Goal: Information Seeking & Learning: Learn about a topic

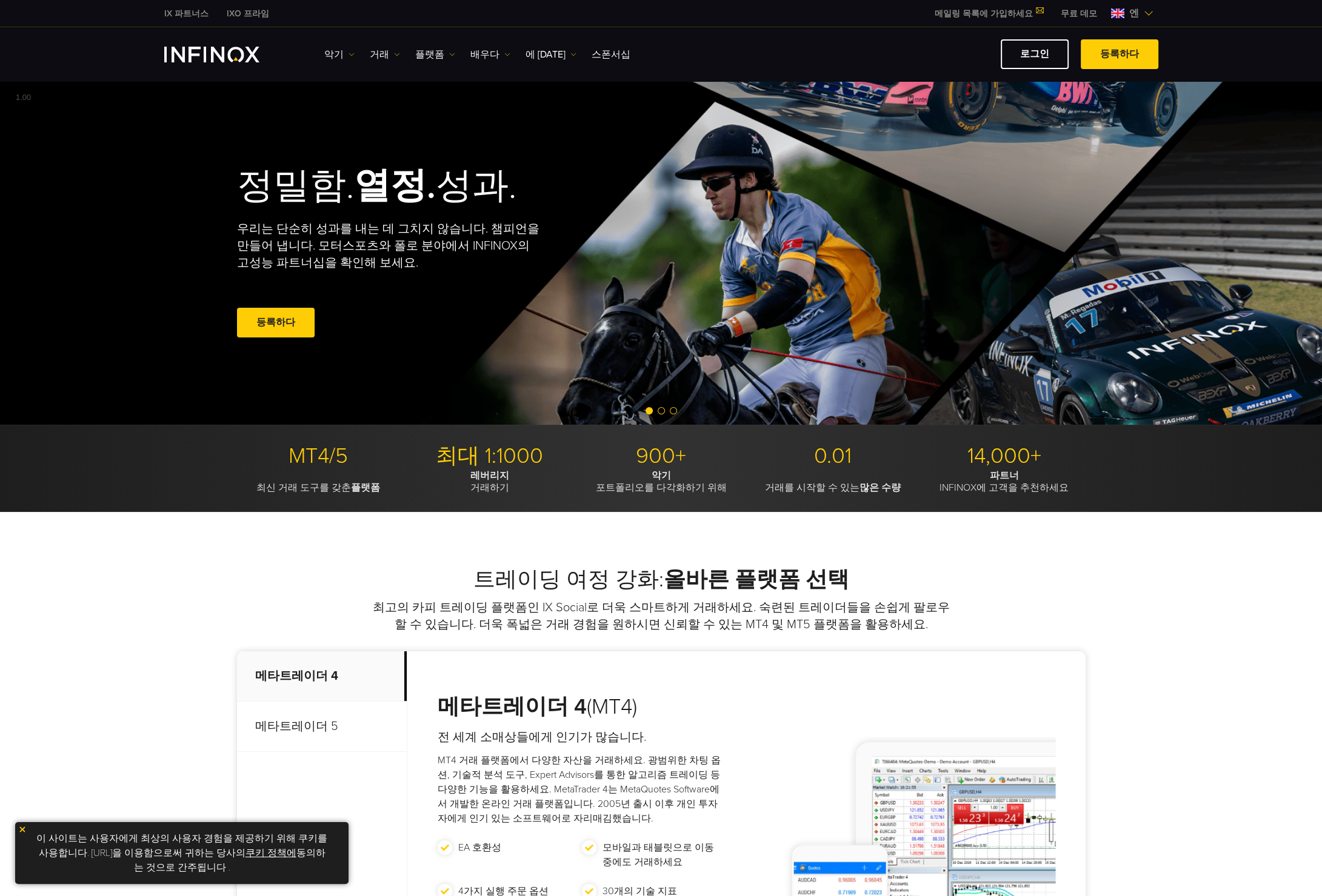
scroll to position [121, 0]
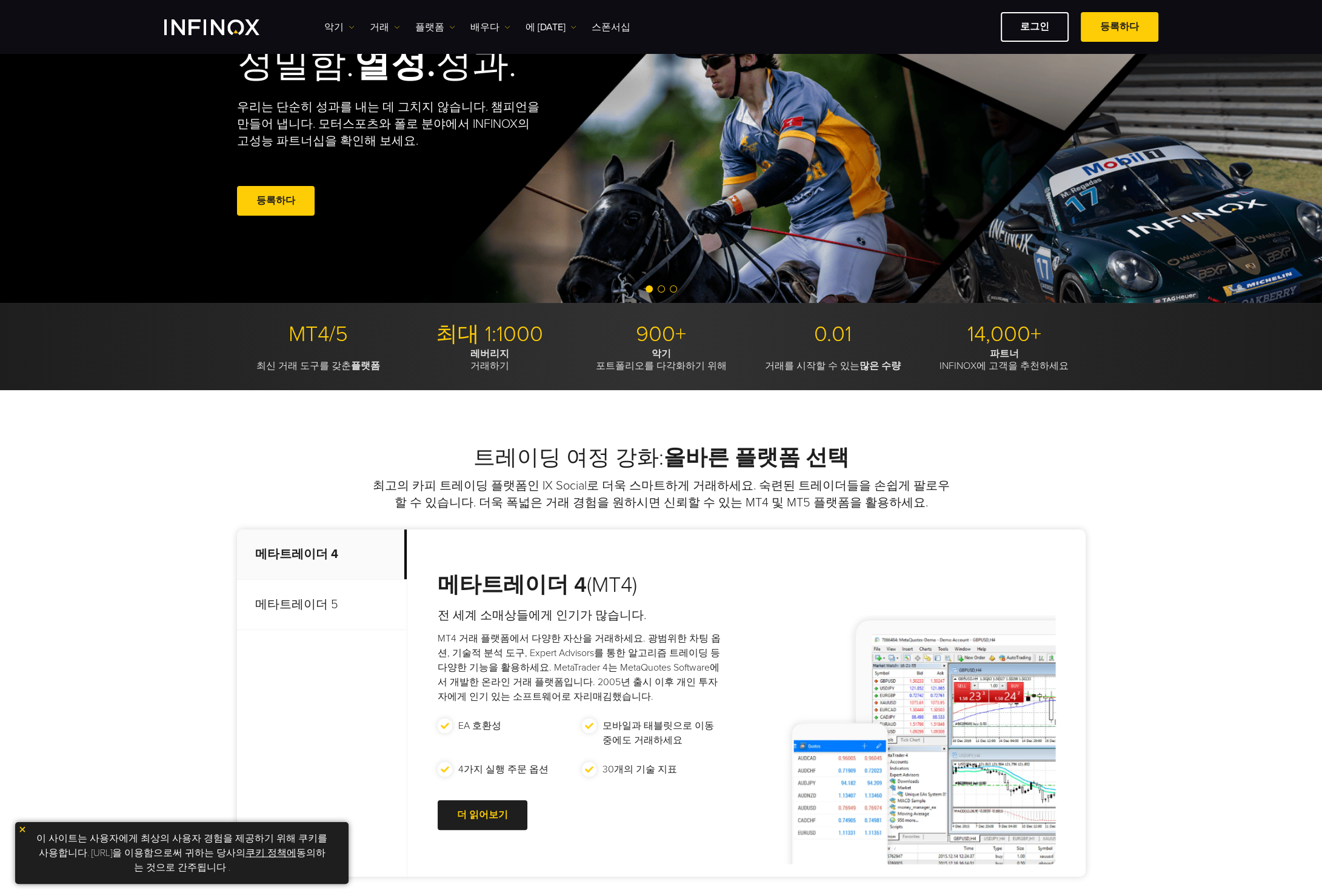
click at [327, 601] on font "메타트레이더 5" at bounding box center [297, 605] width 83 height 14
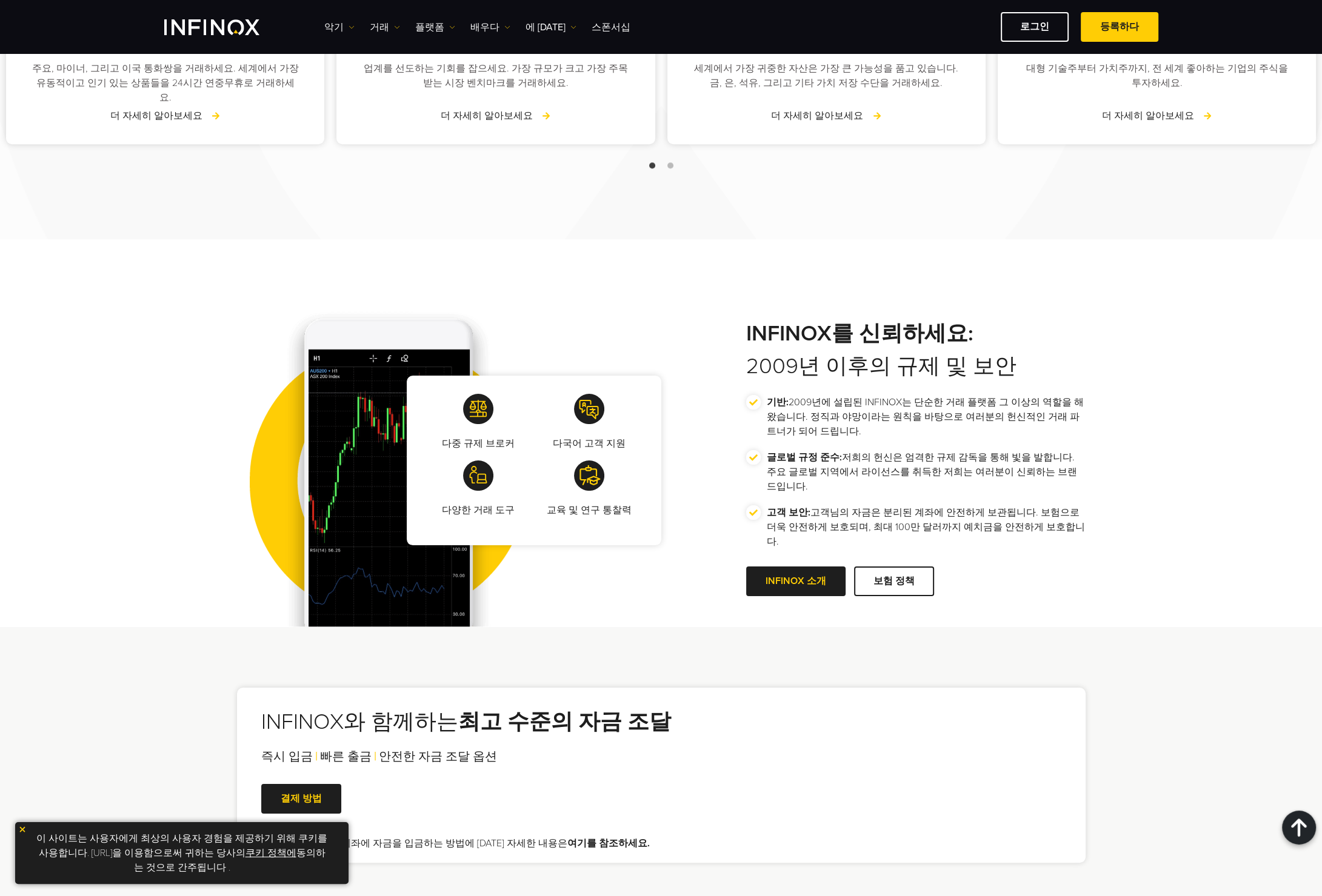
scroll to position [1757, 0]
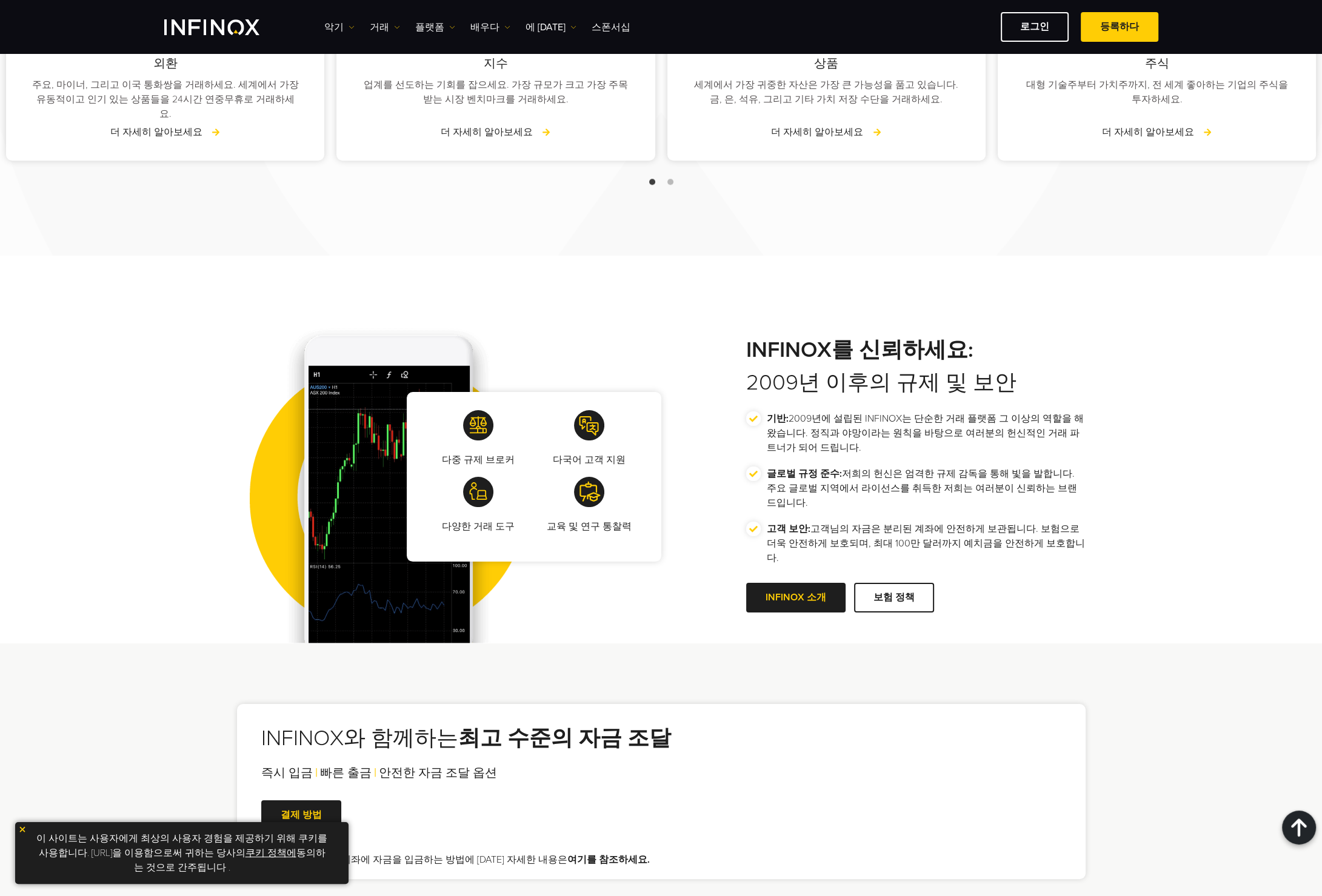
click at [21, 826] on img at bounding box center [22, 830] width 9 height 9
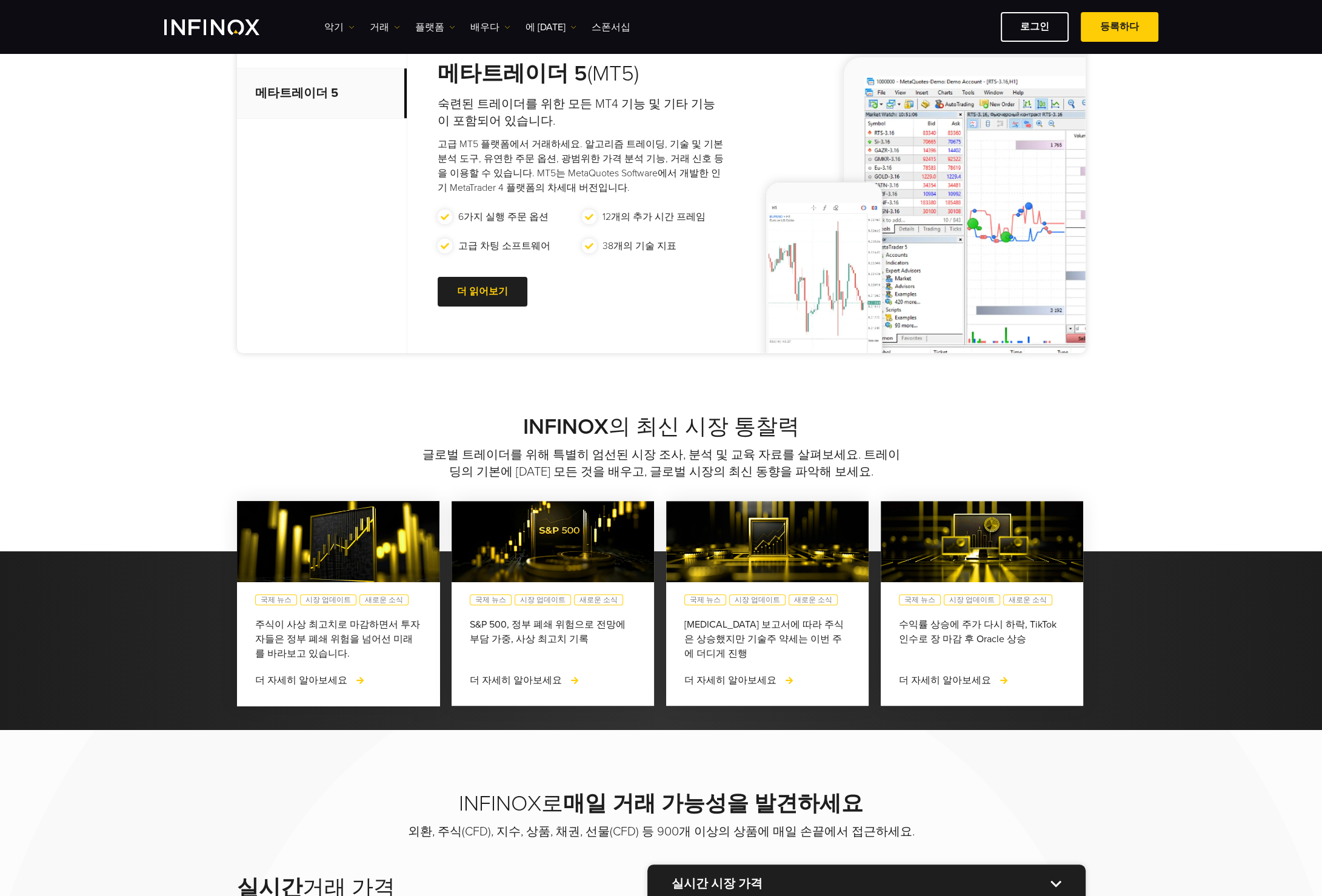
scroll to position [424, 0]
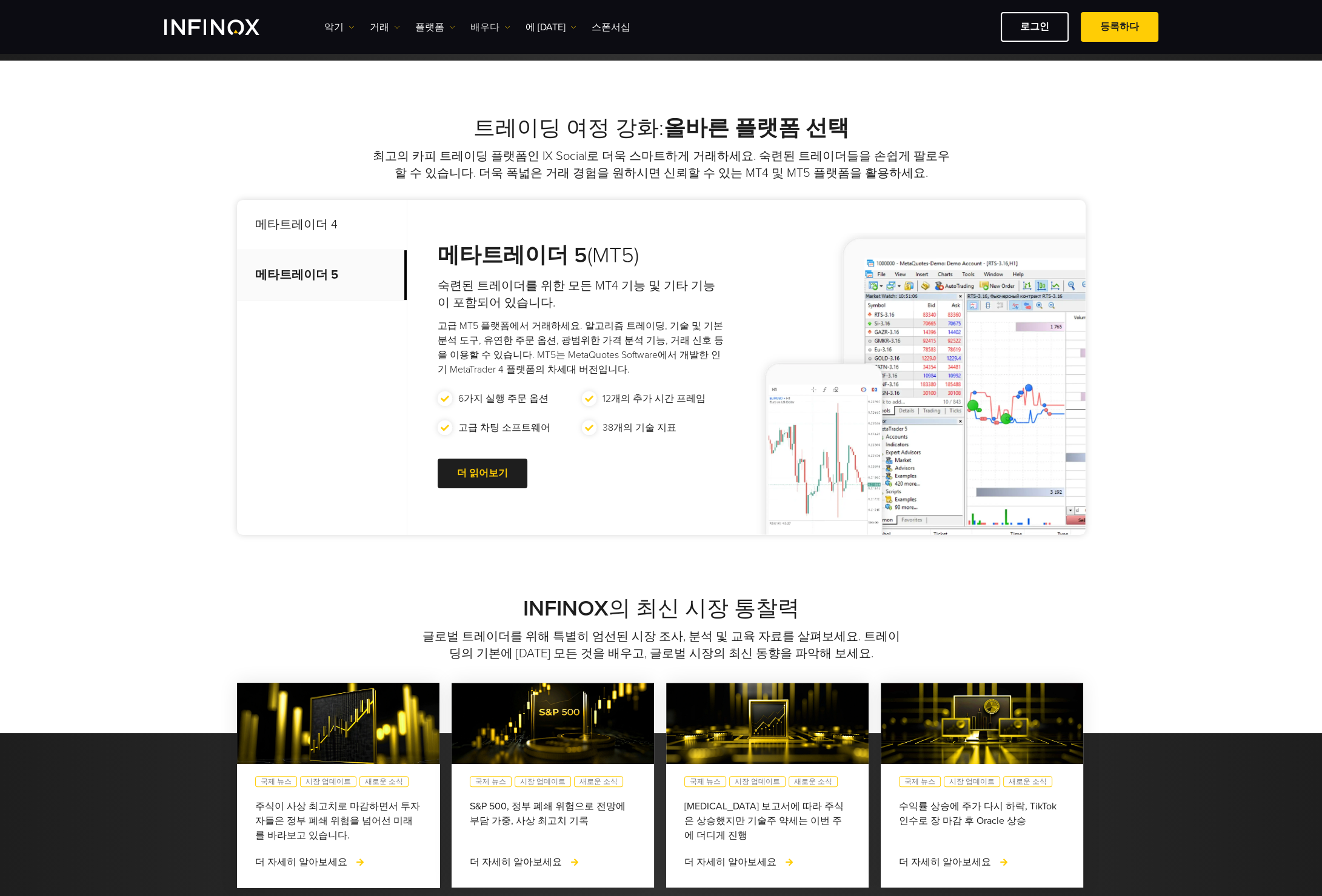
click at [489, 25] on font "배우다" at bounding box center [485, 27] width 29 height 12
click at [534, 22] on font "에 [DATE]" at bounding box center [546, 27] width 40 height 12
click at [426, 23] on font "플랫폼" at bounding box center [430, 27] width 29 height 12
click at [378, 26] on font "거래" at bounding box center [379, 27] width 19 height 12
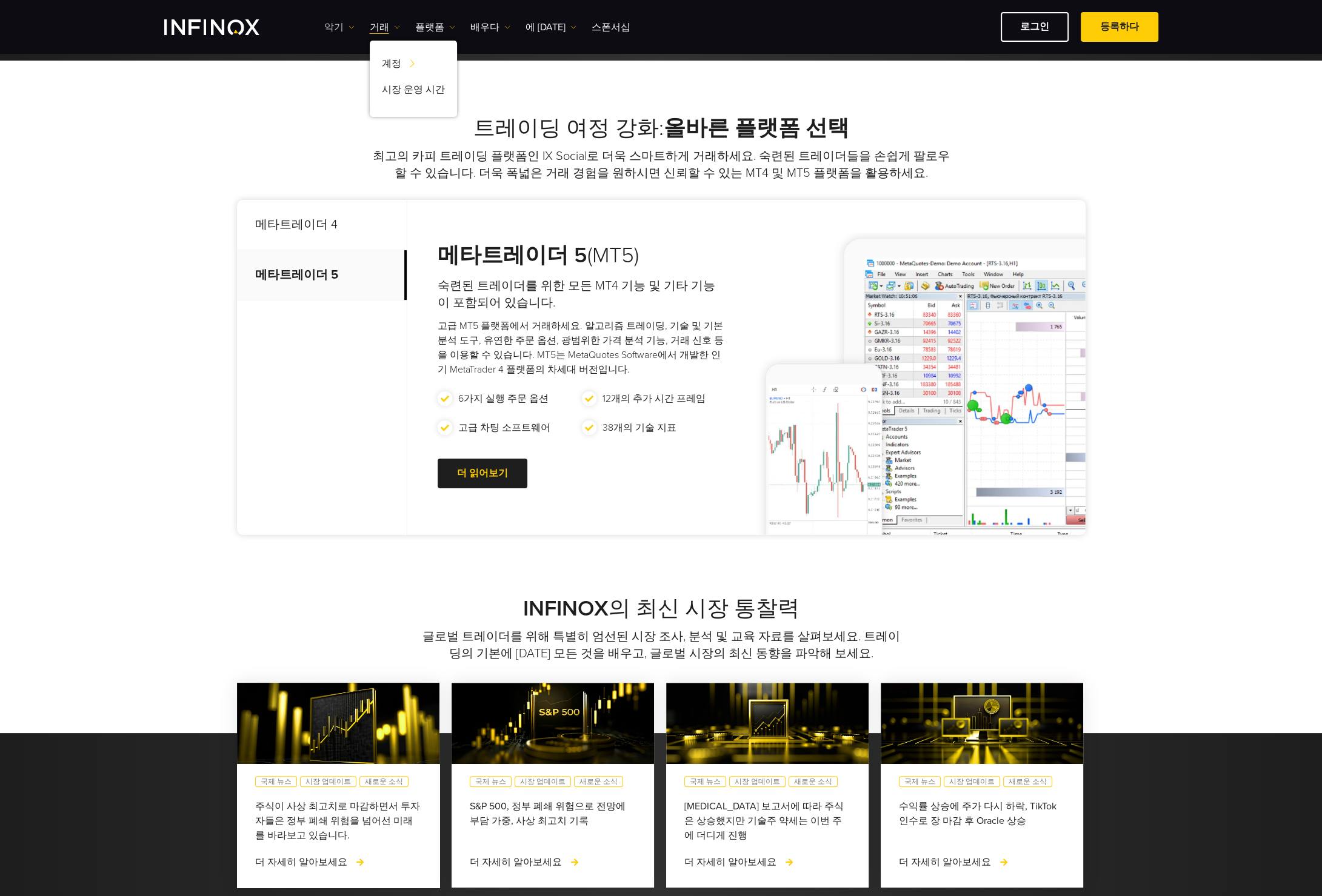
click at [334, 28] on font "악기" at bounding box center [334, 27] width 19 height 12
click at [482, 474] on div at bounding box center [482, 474] width 0 height 0
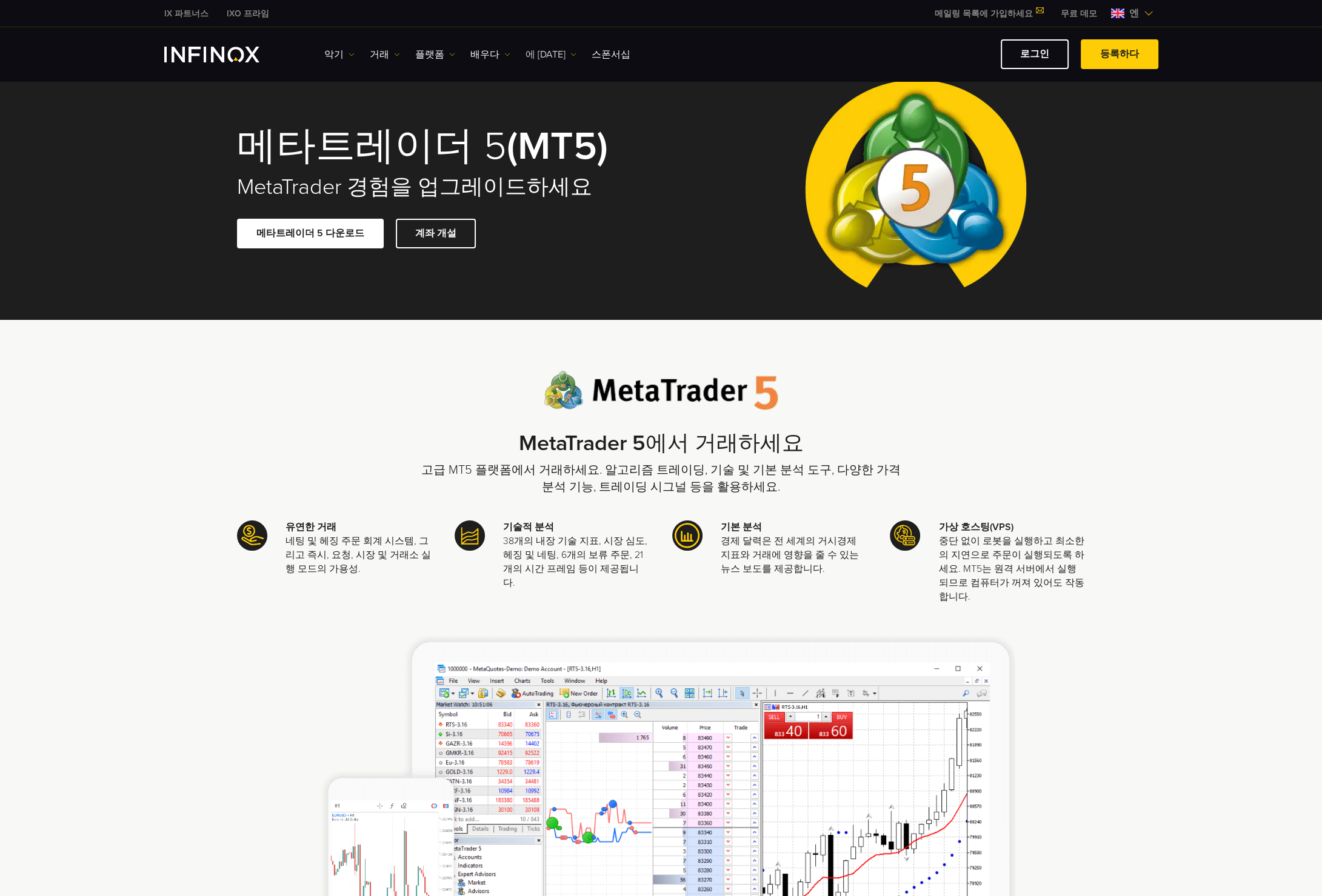
click at [526, 53] on font "에 [DATE]" at bounding box center [546, 55] width 40 height 12
click at [558, 110] on font "자주 묻는 질문" at bounding box center [569, 117] width 63 height 14
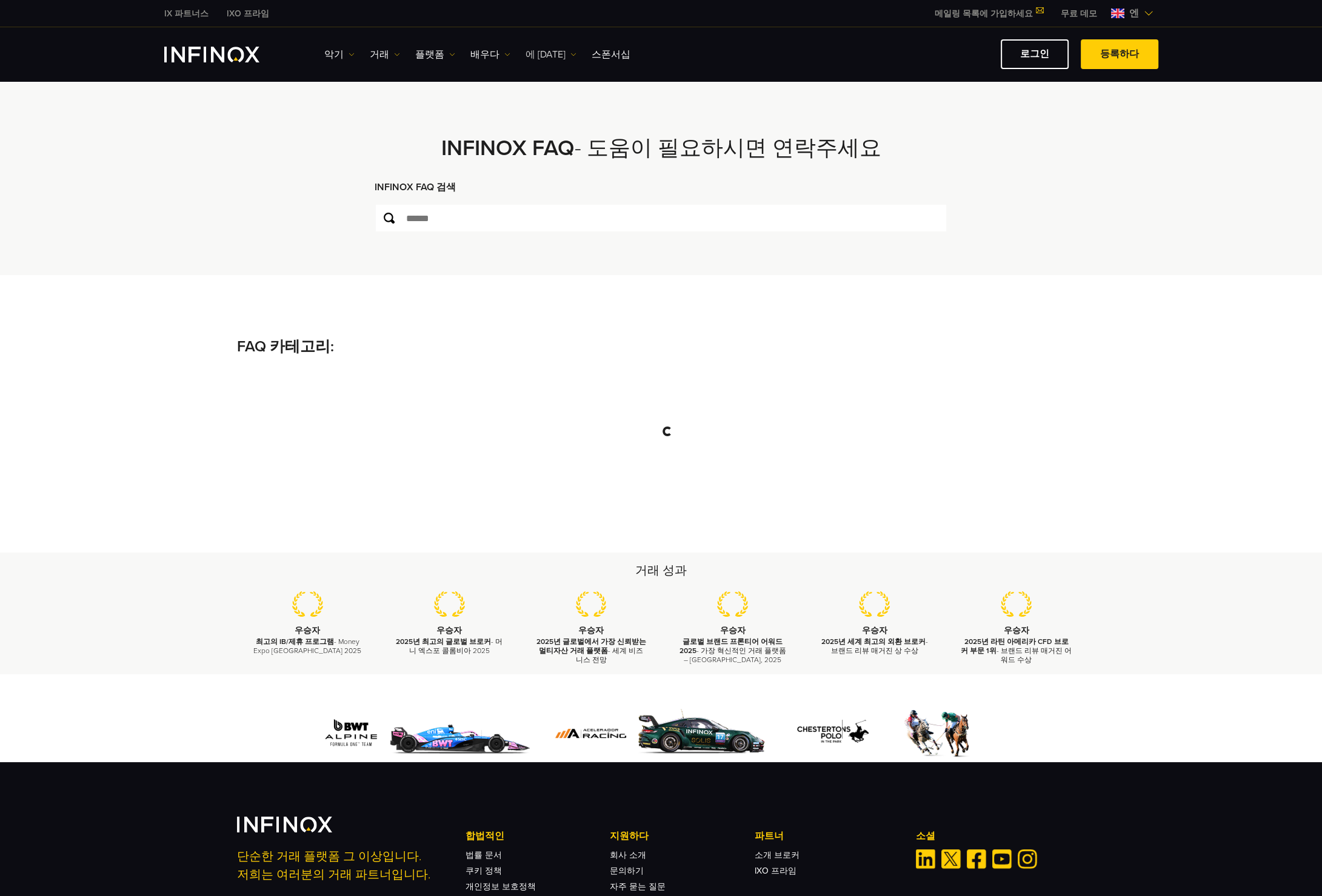
click at [547, 47] on link "에 [DATE]" at bounding box center [551, 55] width 51 height 14
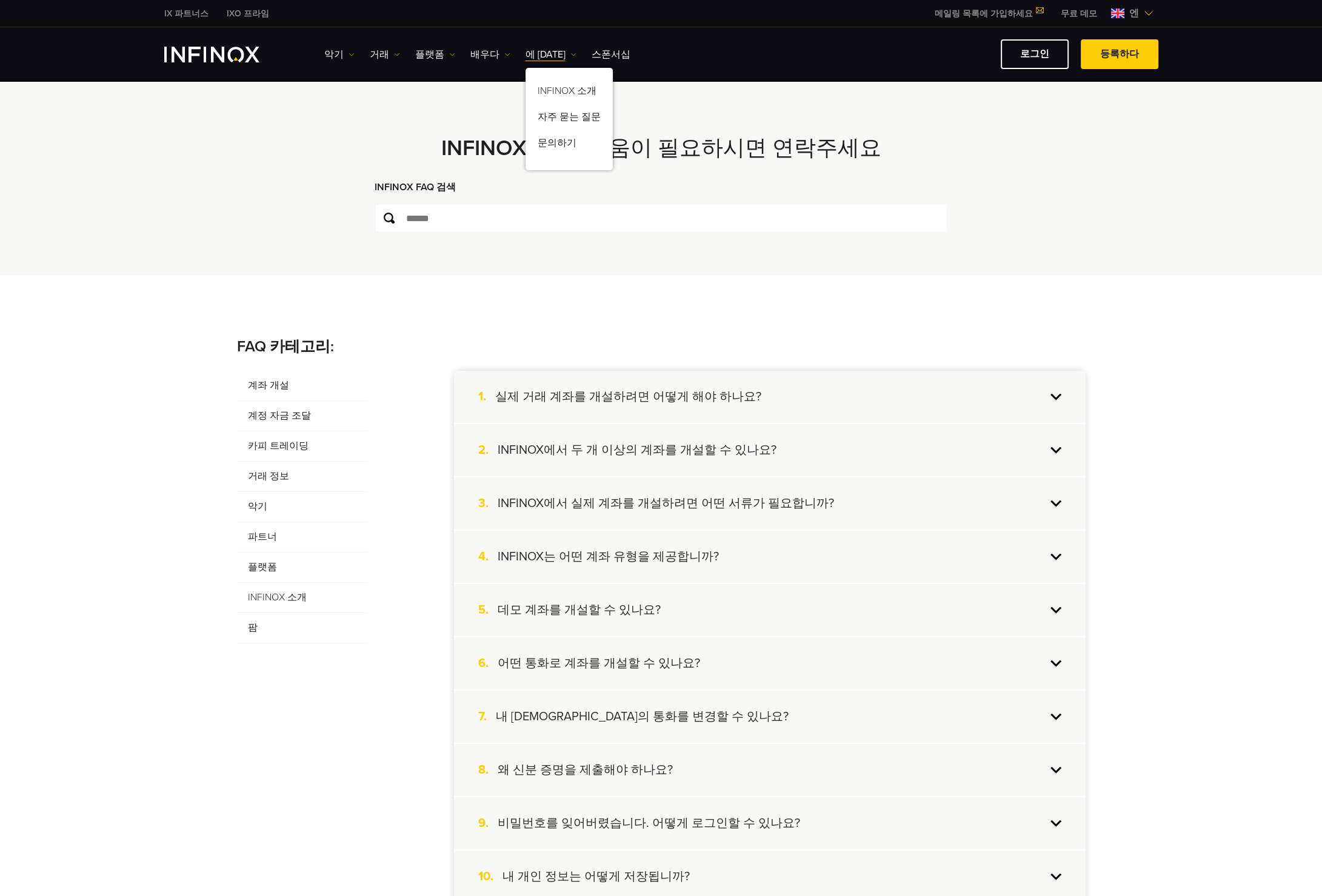
click at [701, 271] on div "**********" at bounding box center [661, 178] width 636 height 195
click at [1054, 448] on div "2. INFINOX에서 두 개 이상의 계좌를 개설할 수 있나요?" at bounding box center [770, 450] width 632 height 52
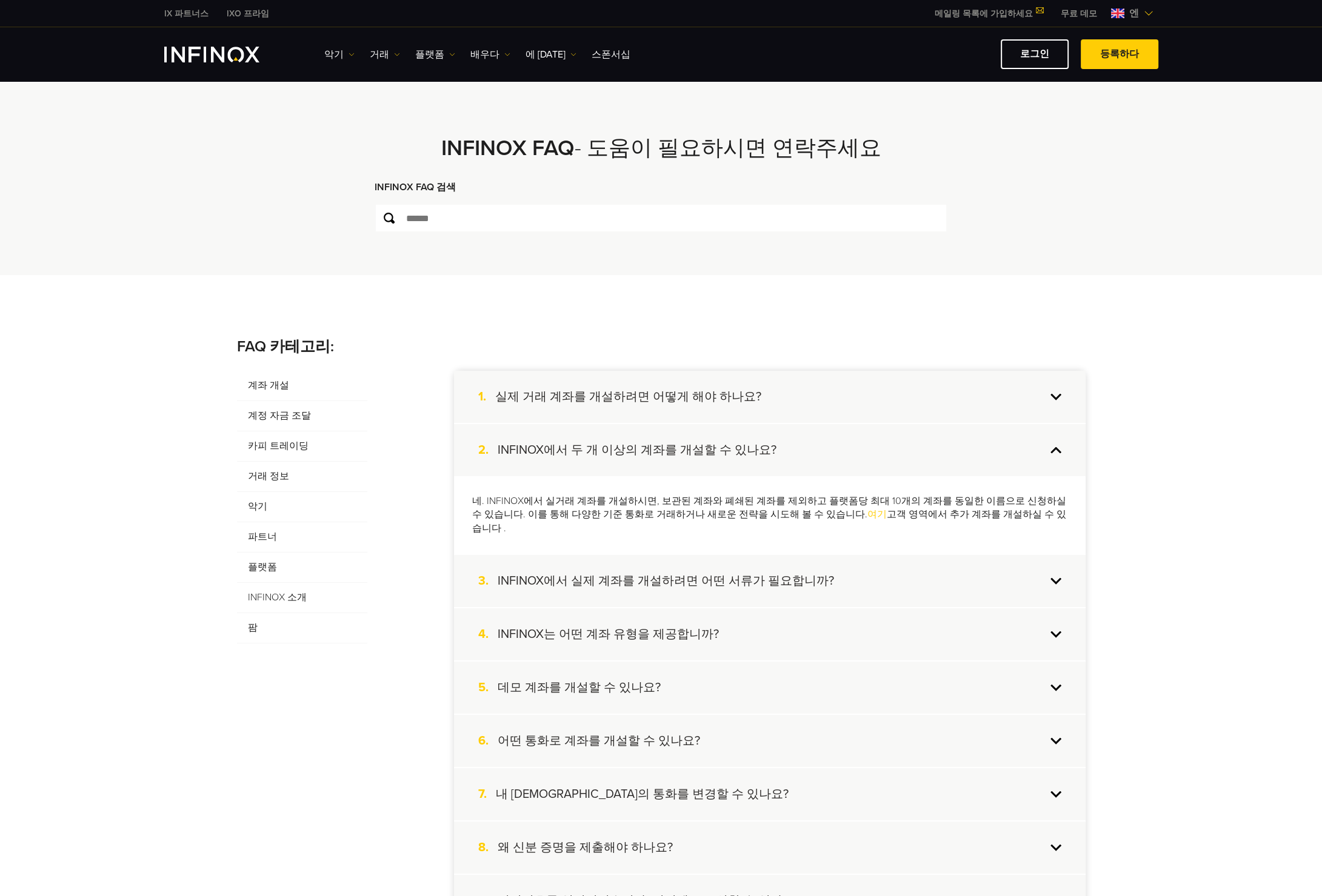
scroll to position [121, 0]
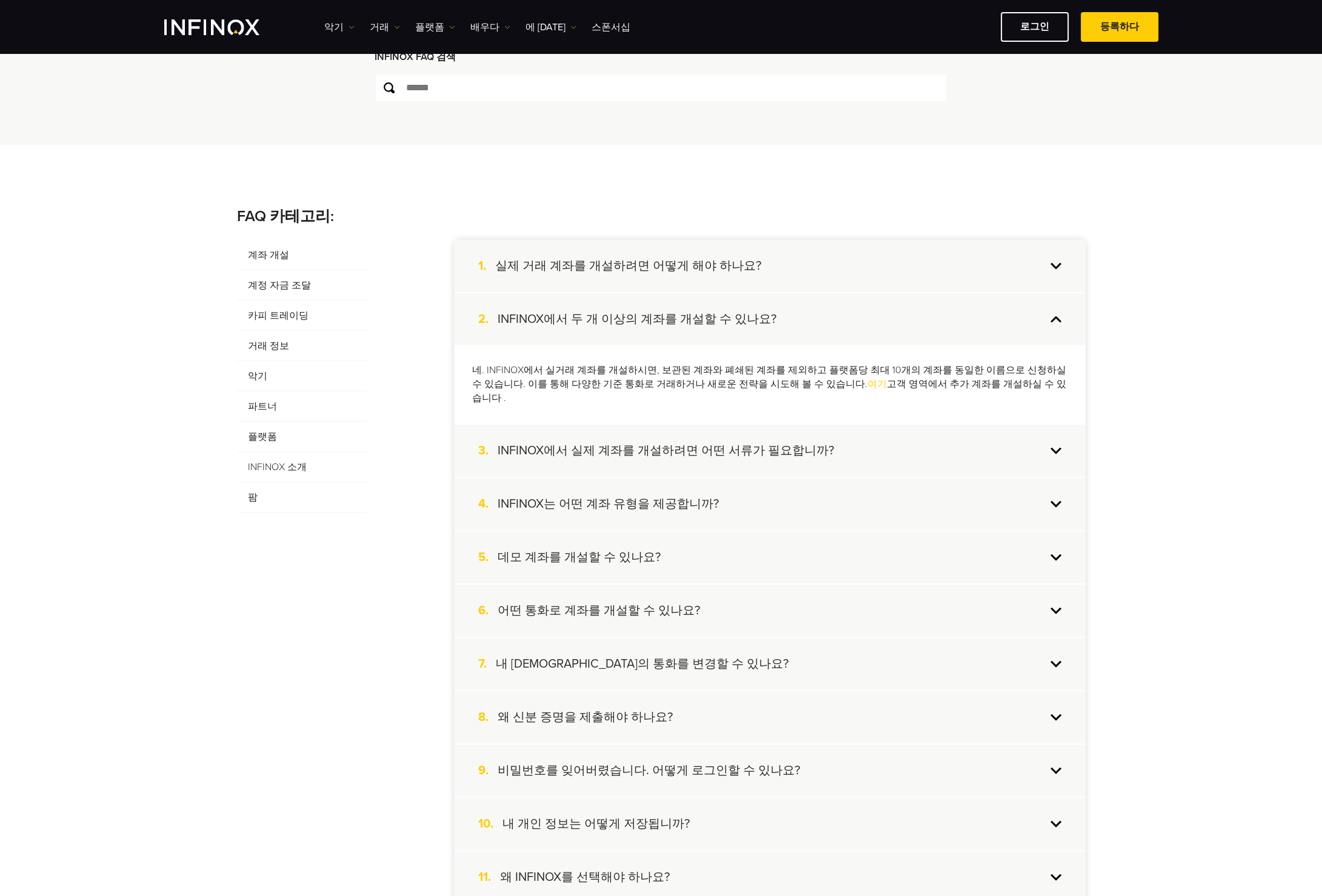
click at [1058, 546] on div "5. 데모 계좌를 개설할 수 있나요?" at bounding box center [770, 557] width 632 height 52
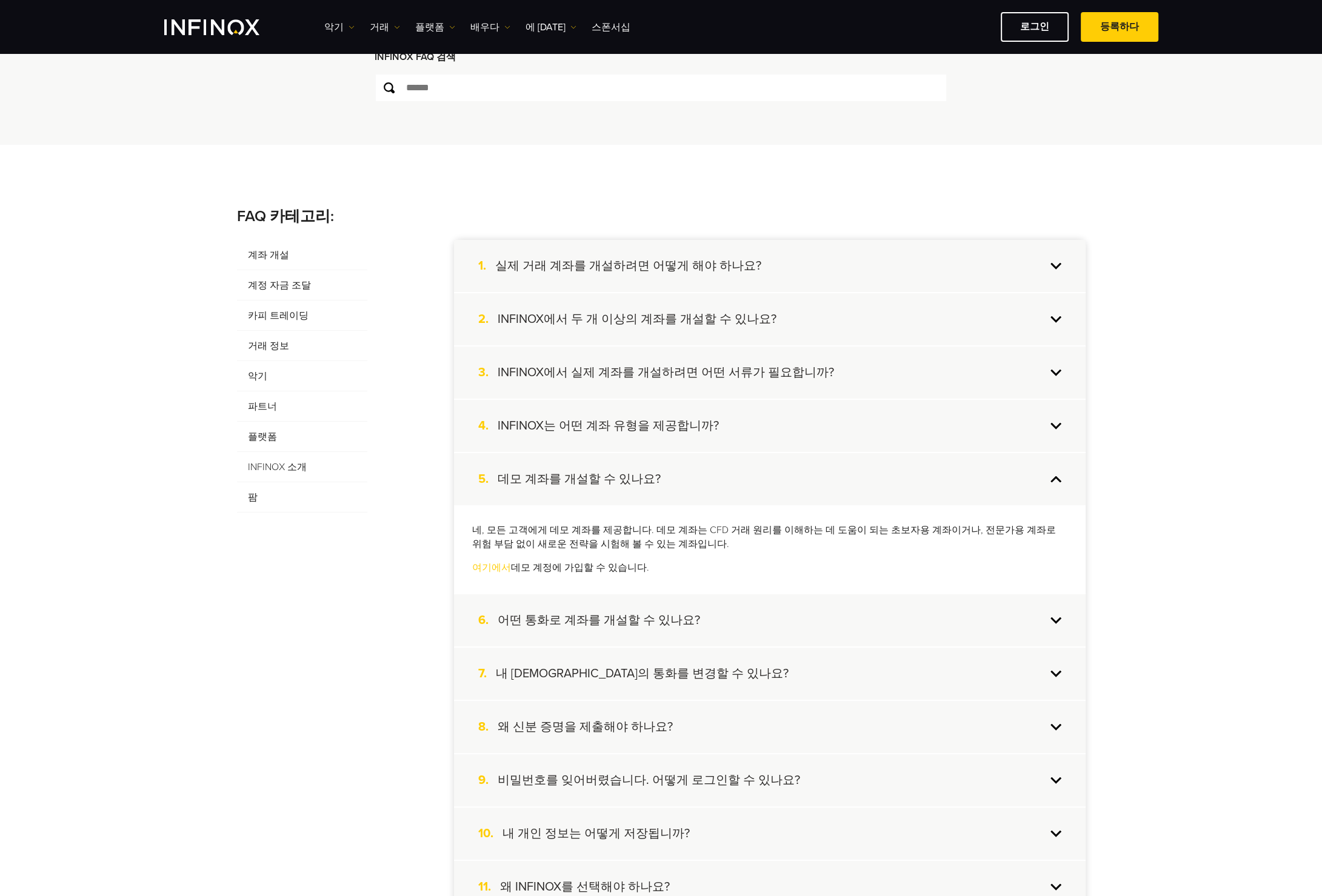
click at [1053, 624] on div "6. 어떤 통화로 계좌를 개설할 수 있나요?" at bounding box center [770, 620] width 632 height 52
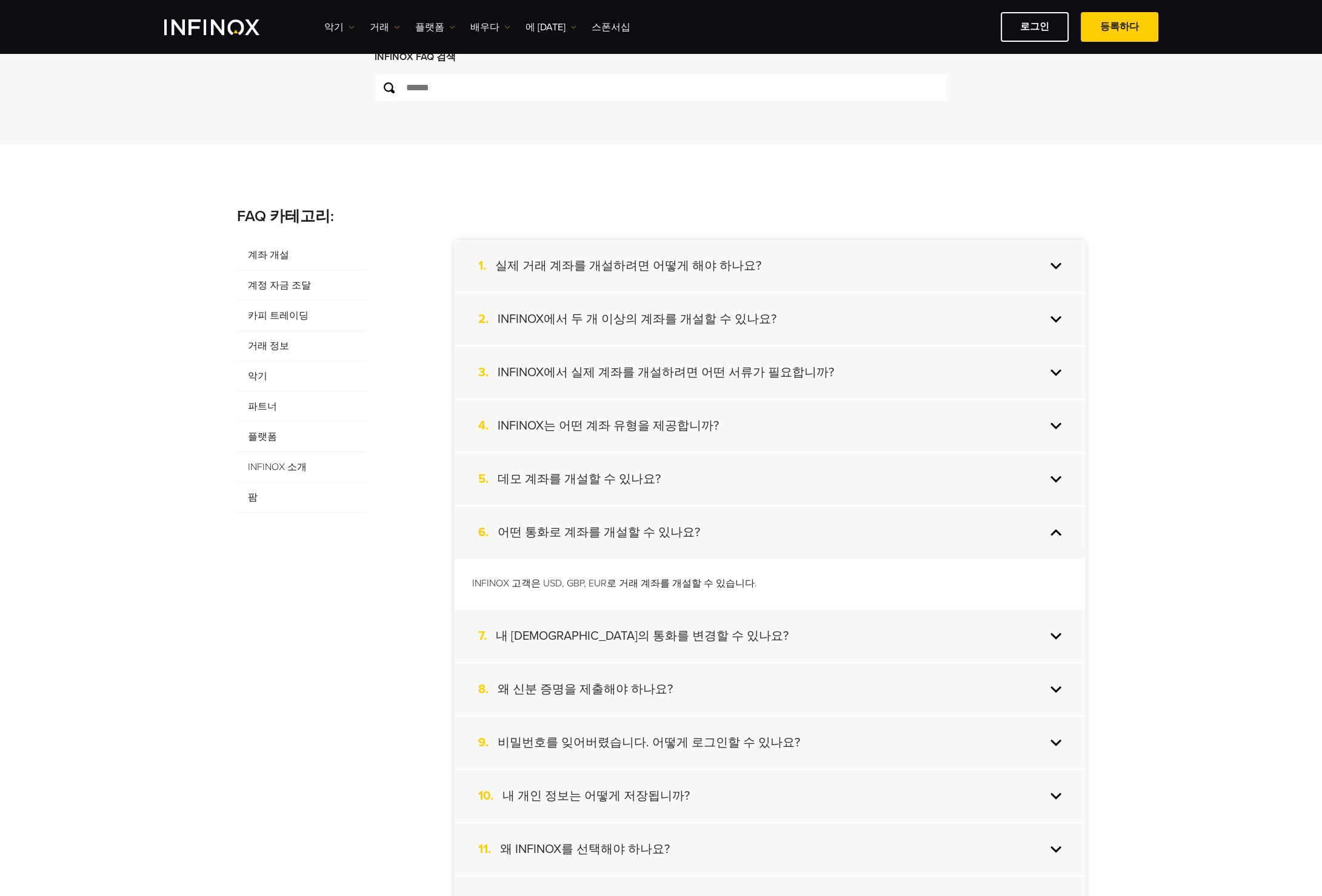
click at [1046, 637] on div "7. 내 계정의 통화를 변경할 수 있나요?" at bounding box center [770, 636] width 632 height 52
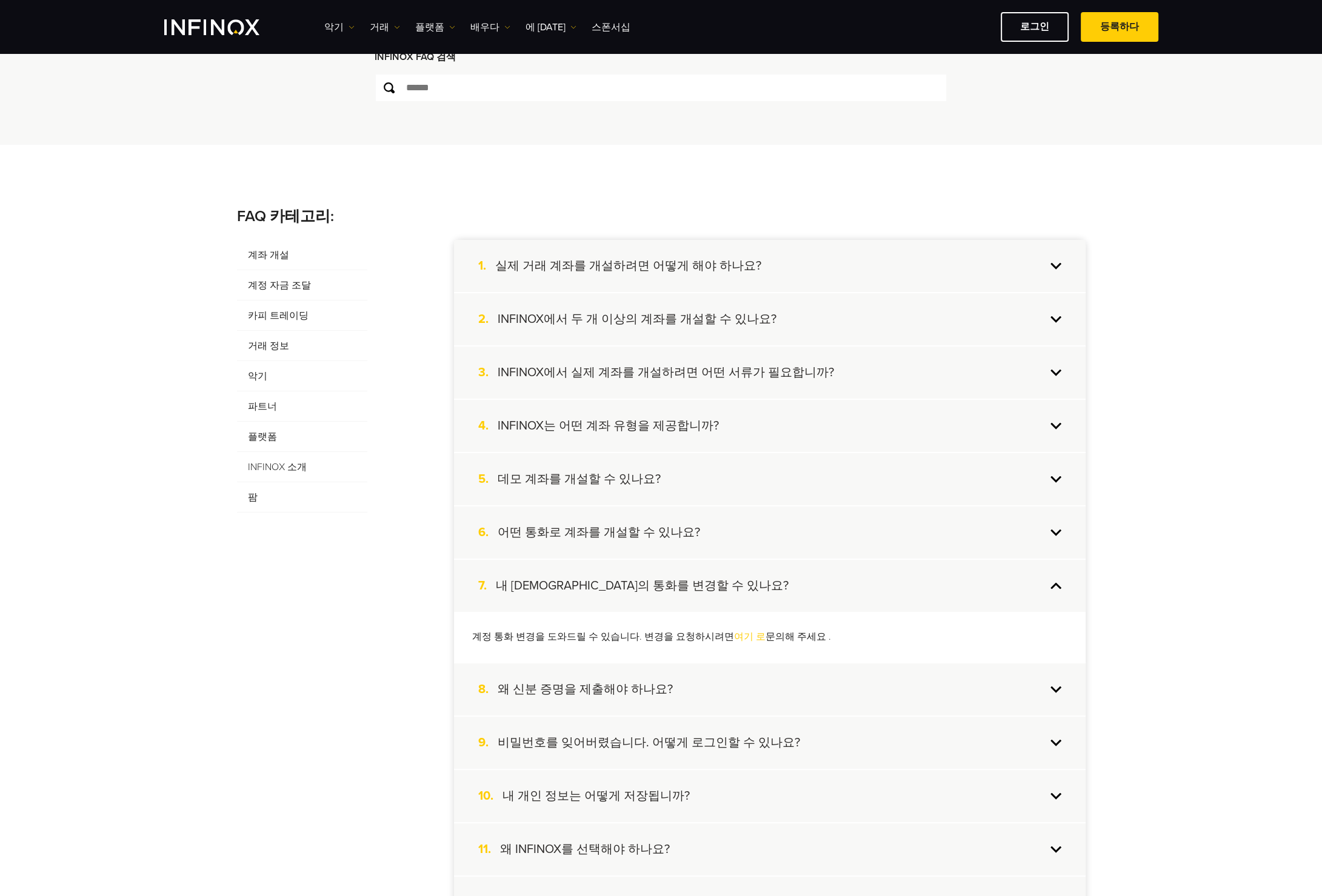
scroll to position [242, 0]
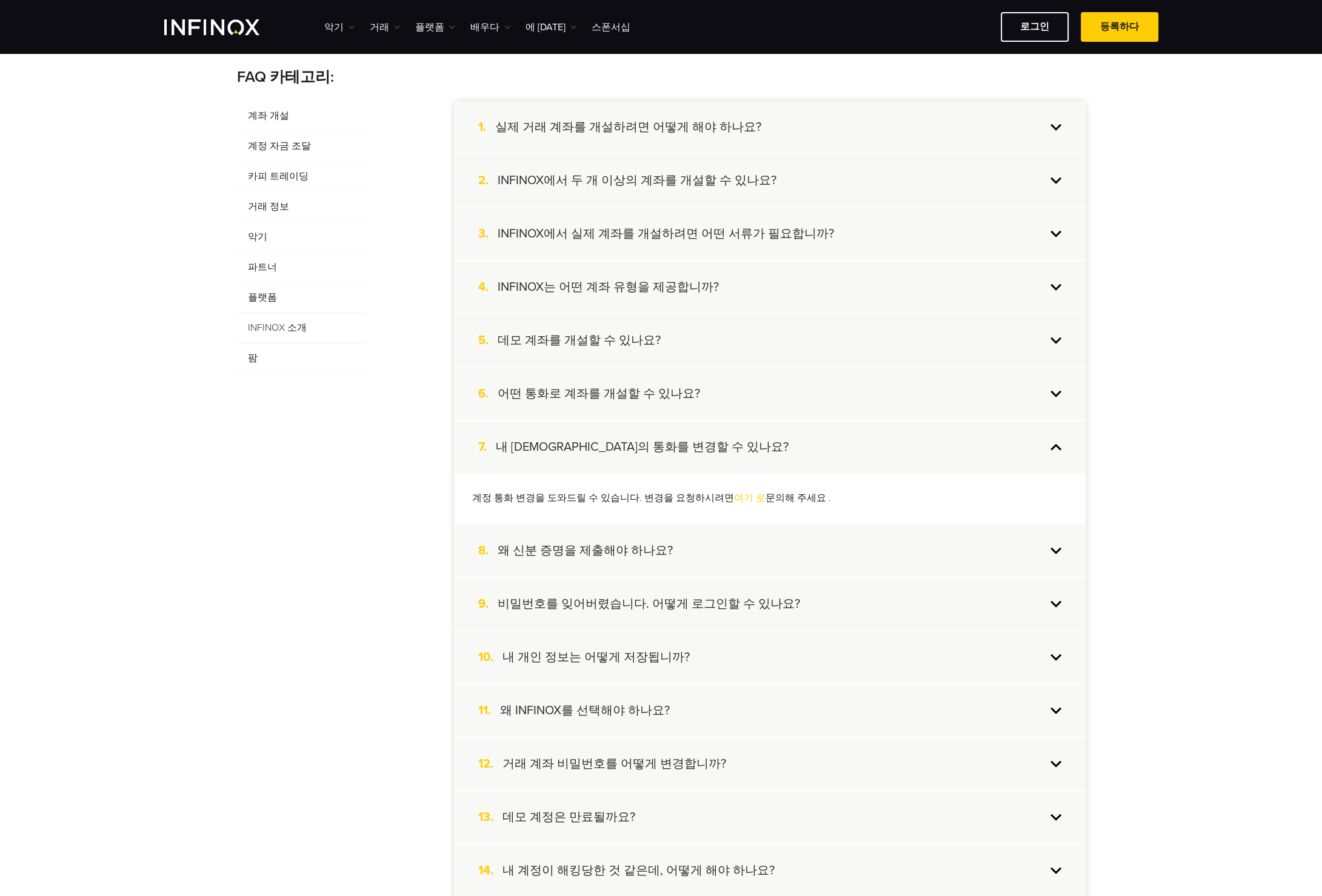
click at [1052, 547] on div "8. 왜 신분 증명을 제출해야 하나요?" at bounding box center [770, 551] width 632 height 52
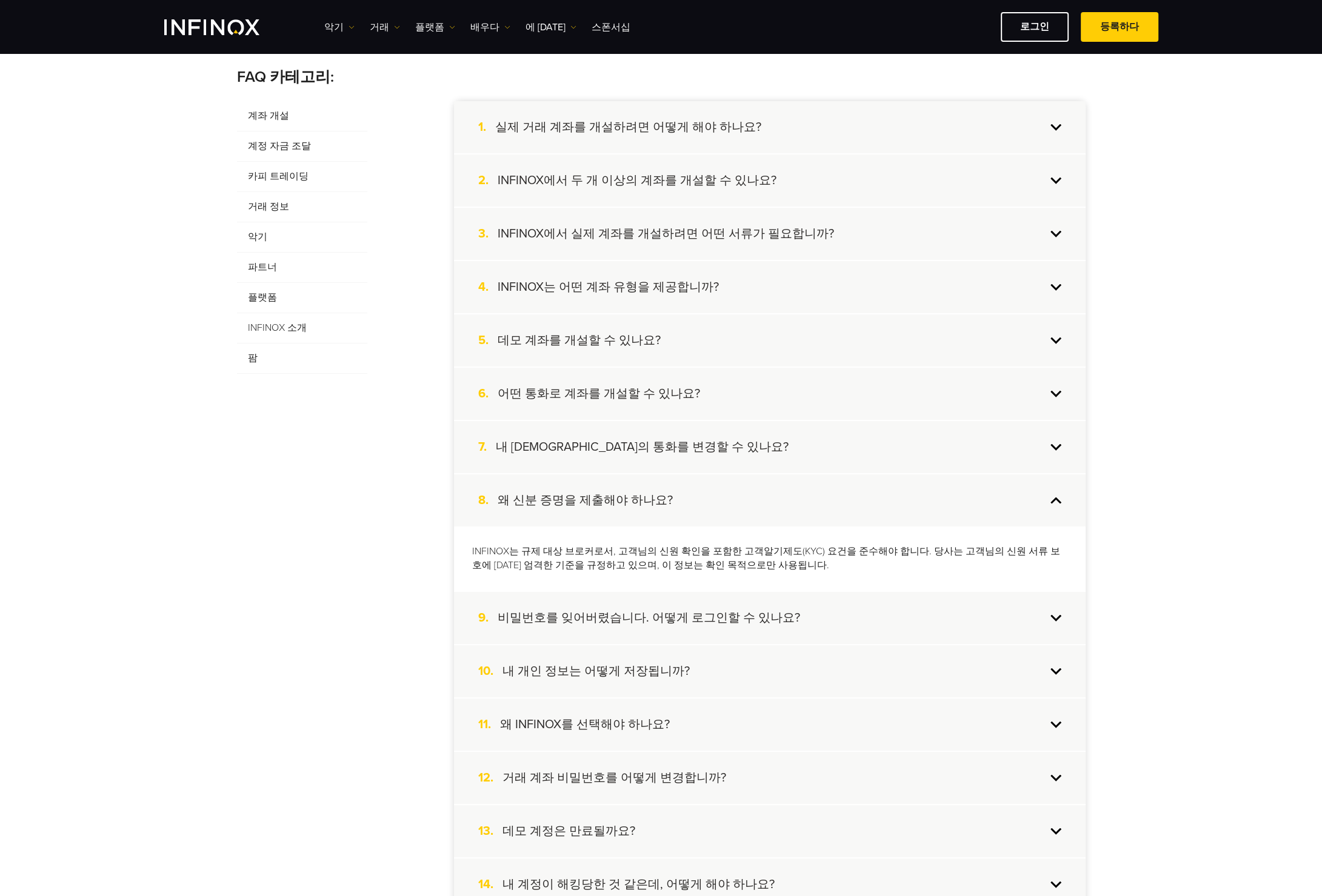
scroll to position [0, 0]
click at [1059, 673] on div "10. 내 개인 정보는 어떻게 저장됩니까?" at bounding box center [770, 671] width 632 height 52
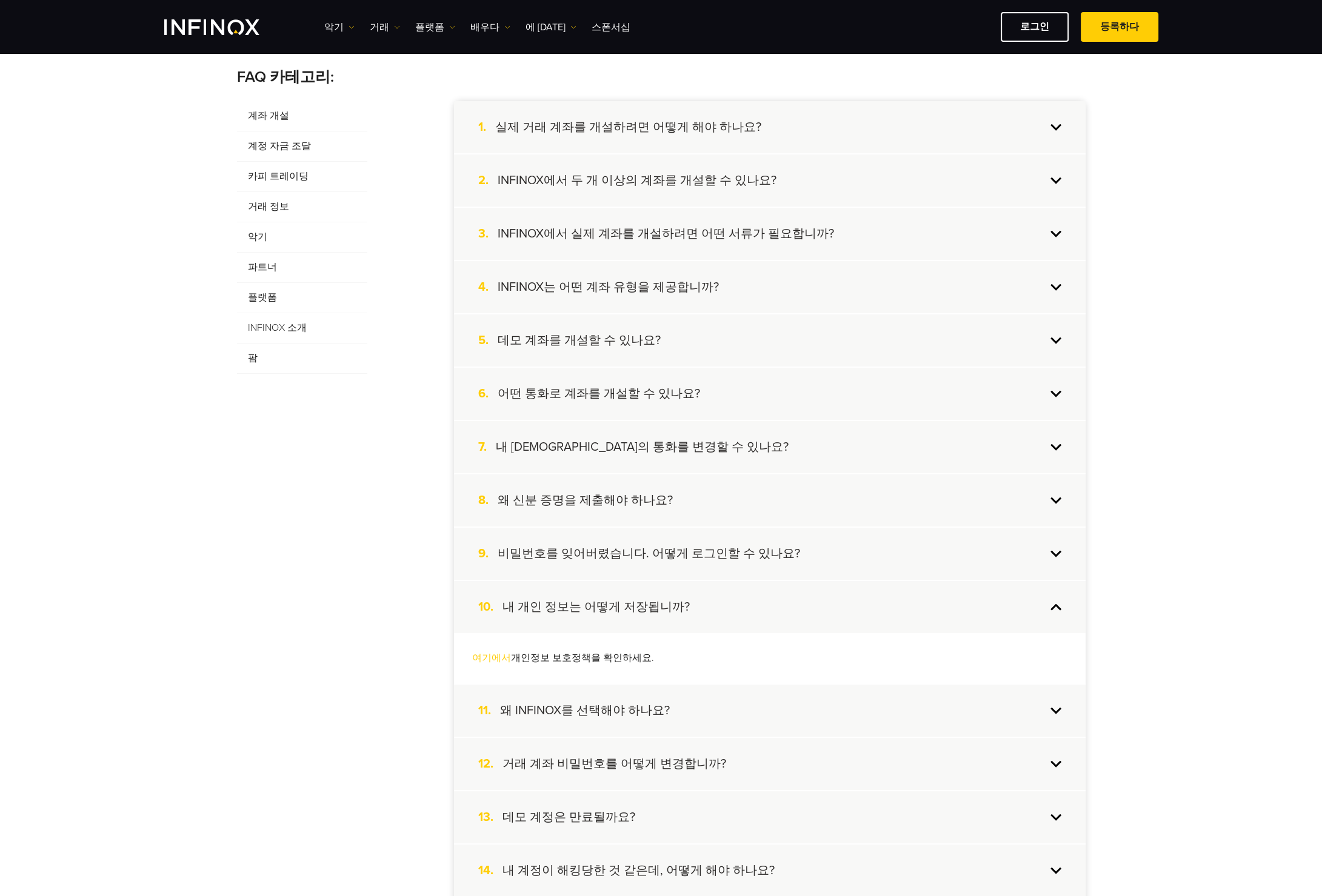
scroll to position [424, 0]
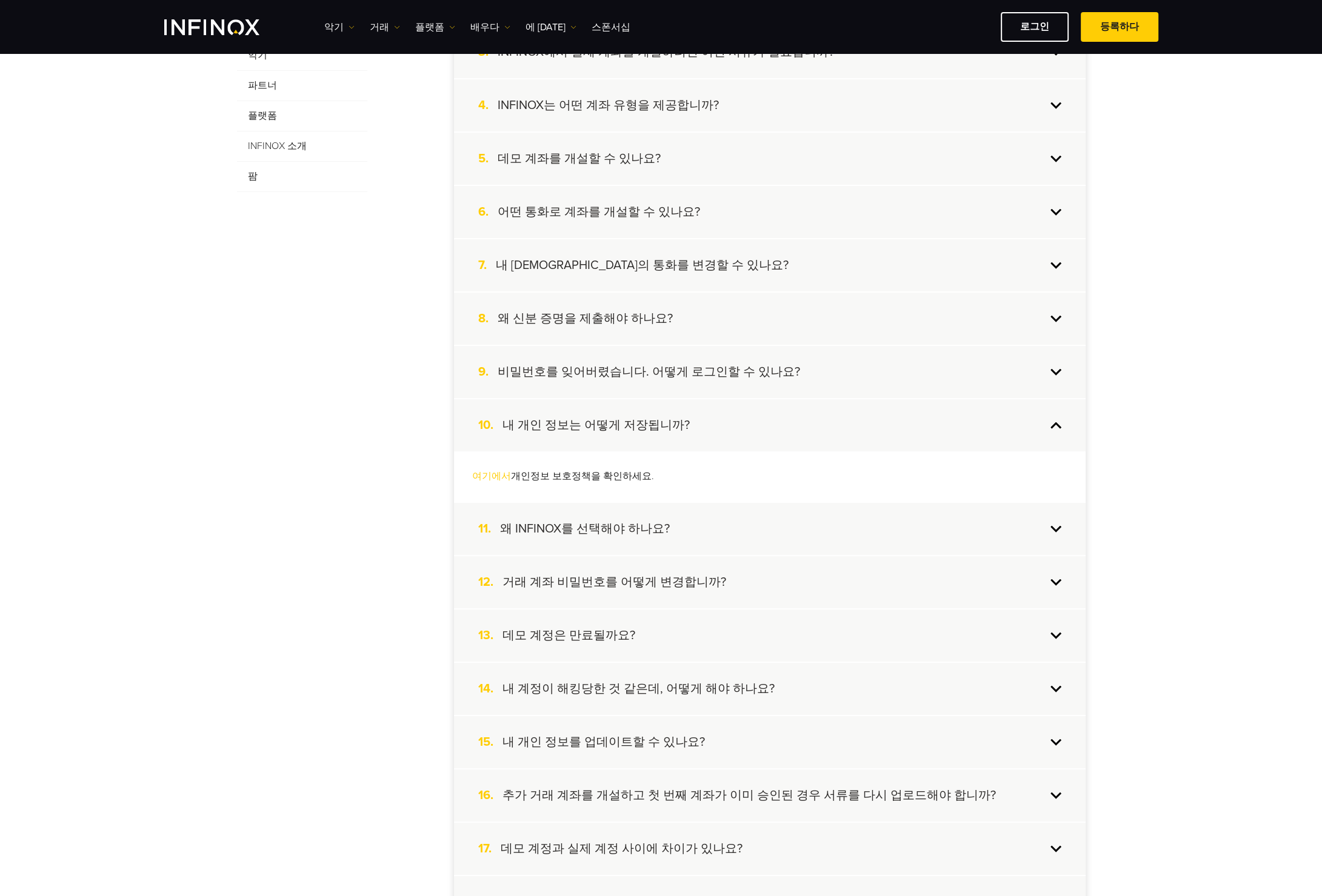
click at [1052, 632] on div "13. 데모 계정은 만료될까요?" at bounding box center [770, 635] width 632 height 52
click at [1056, 684] on div "14. 내 계정이 해킹당한 것 같은데, 어떻게 해야 하나요?" at bounding box center [770, 689] width 632 height 52
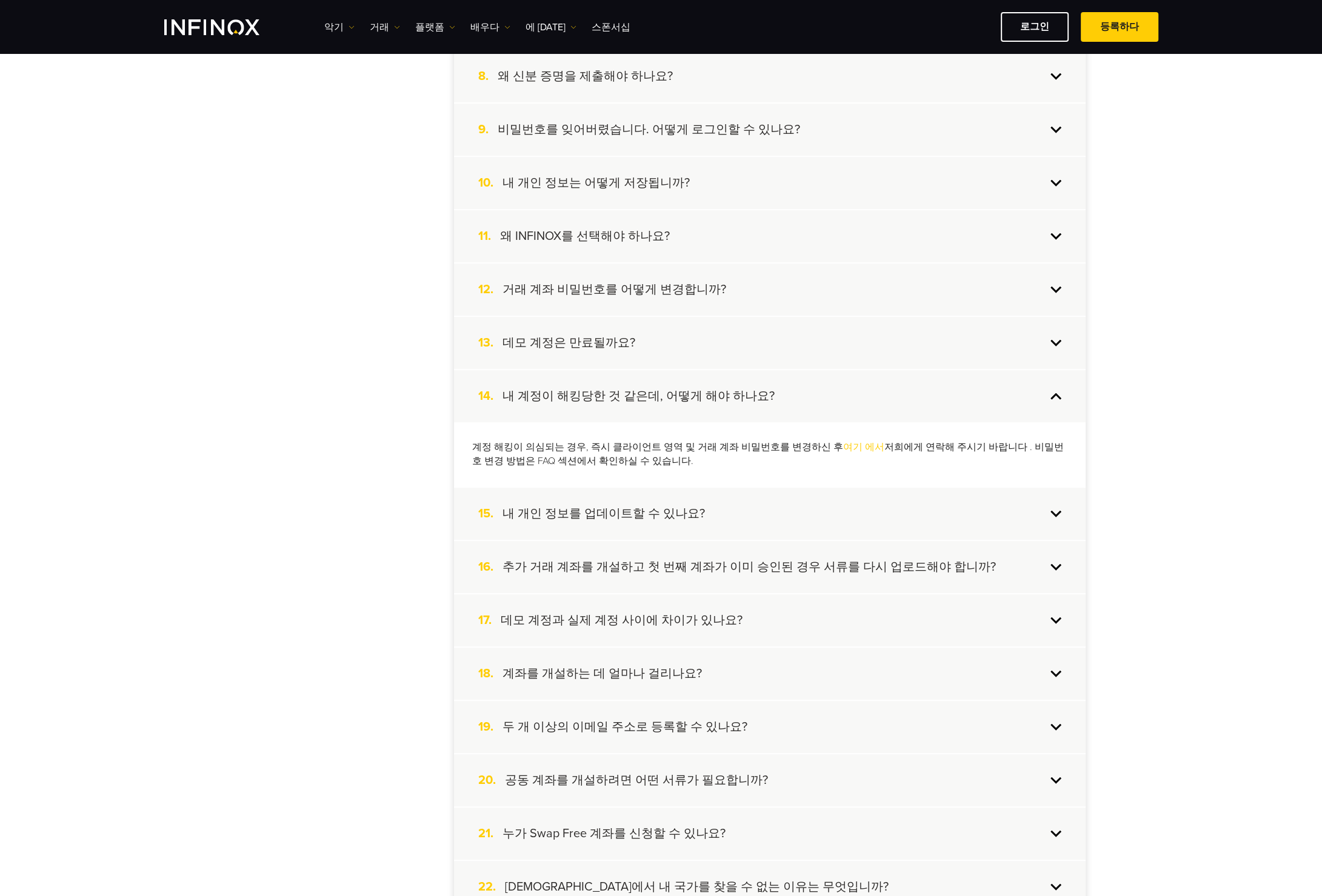
scroll to position [727, 0]
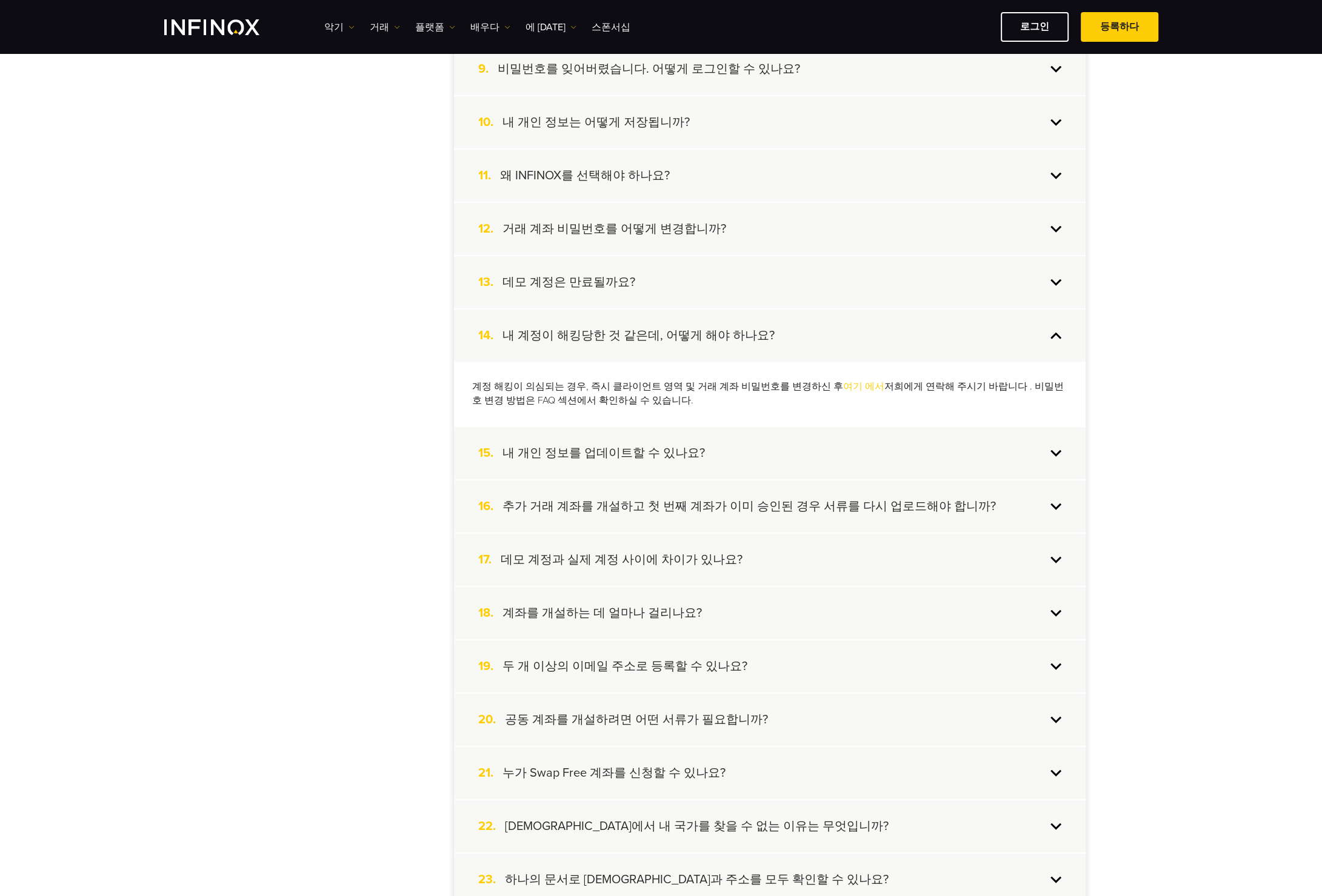
click at [1057, 605] on div "18. 계좌를 개설하는 데 얼마나 걸리나요?" at bounding box center [770, 613] width 632 height 52
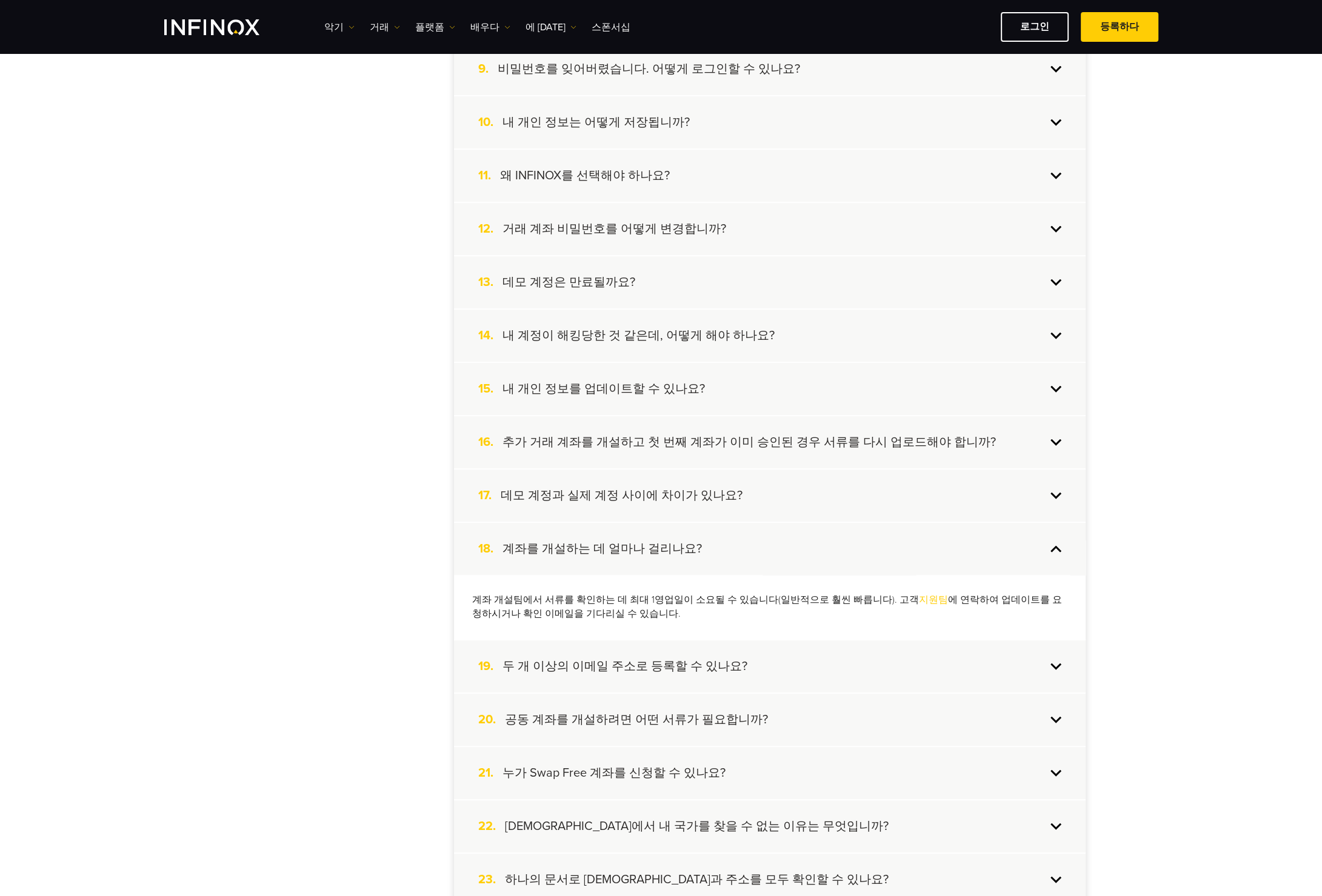
click at [1049, 494] on div "17. 데모 계정과 실제 계정 사이에 차이가 있나요?" at bounding box center [770, 495] width 632 height 52
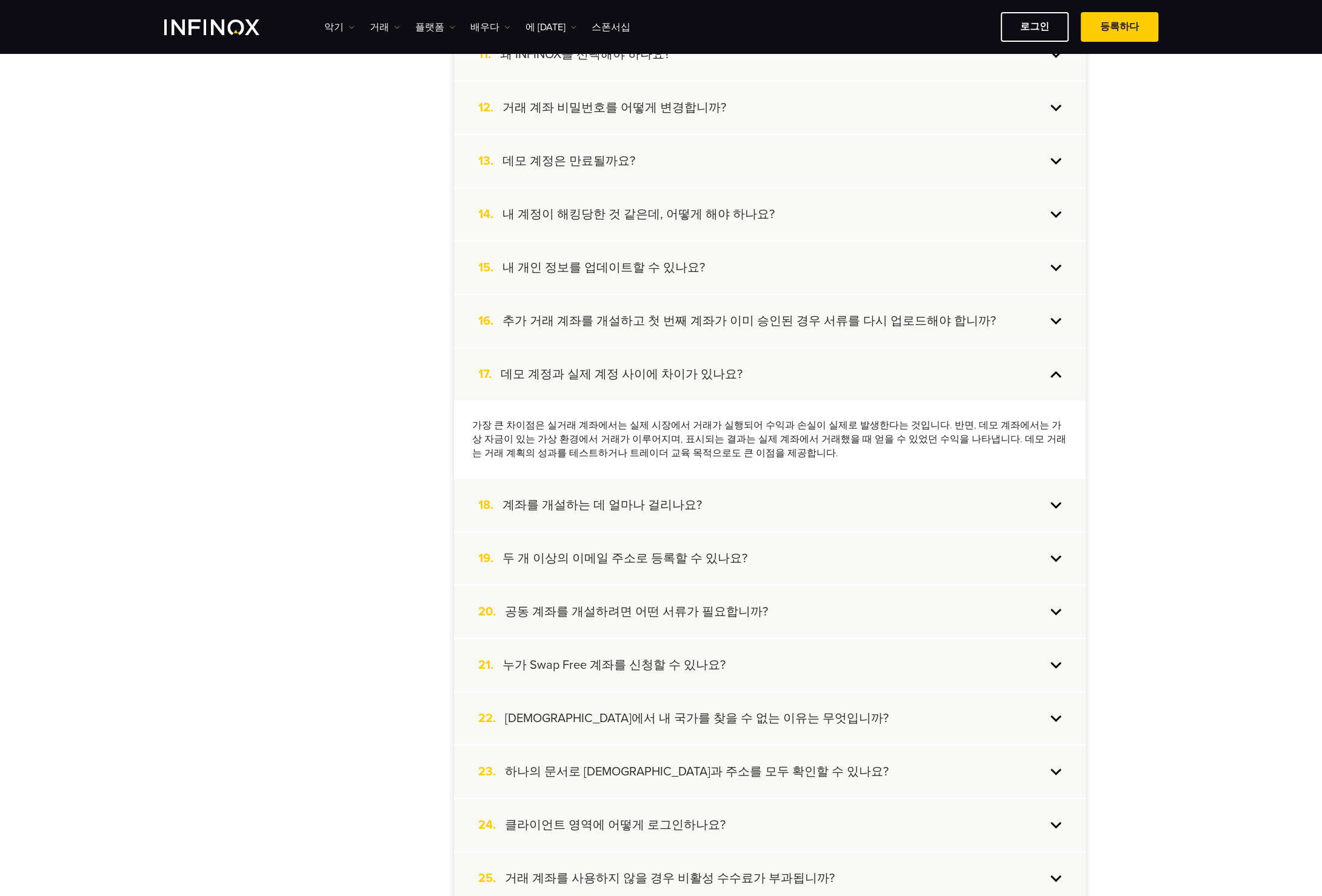
scroll to position [909, 0]
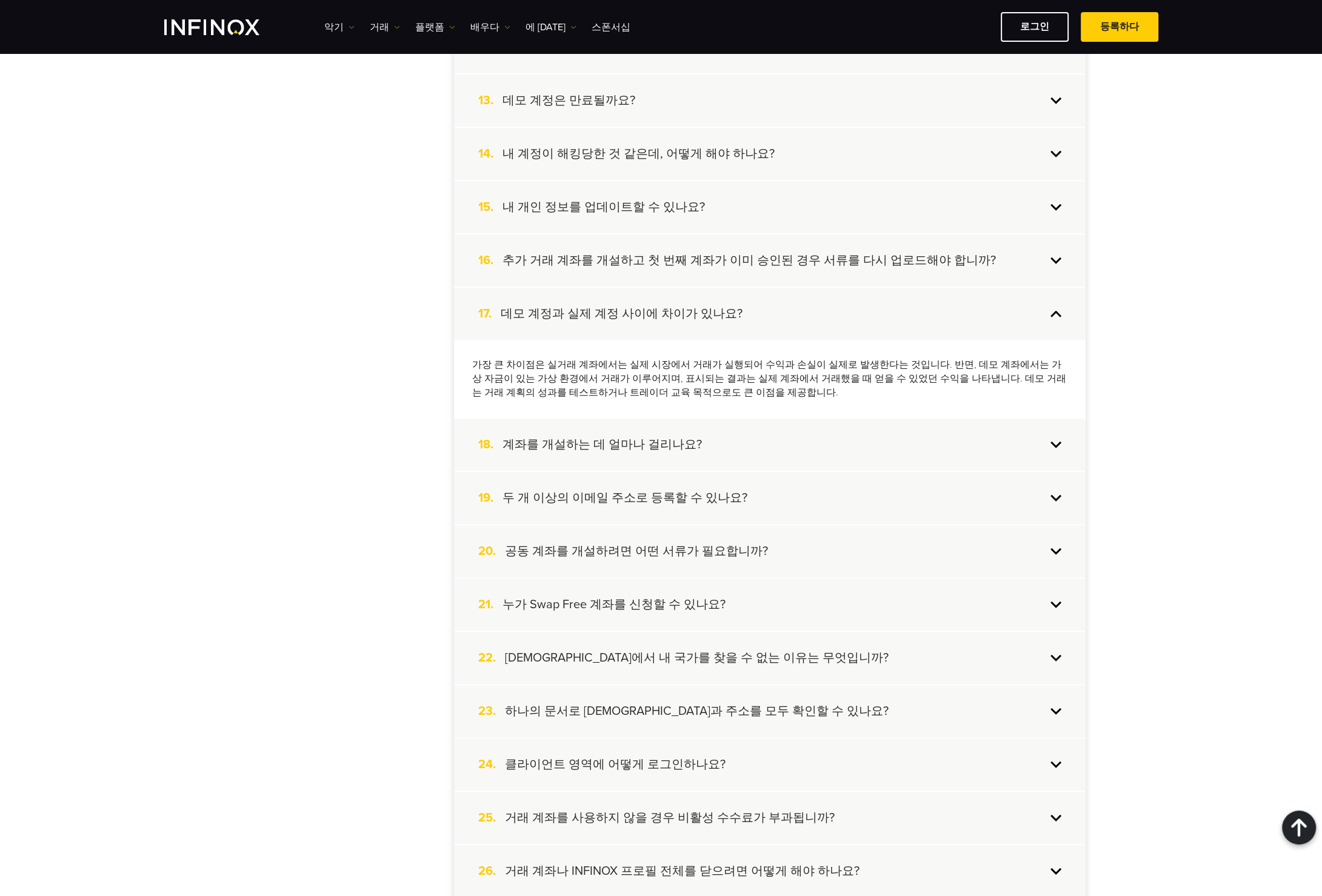
click at [1062, 599] on div "21. 누가 Swap Free 계좌를 신청할 수 있나요?" at bounding box center [770, 605] width 632 height 52
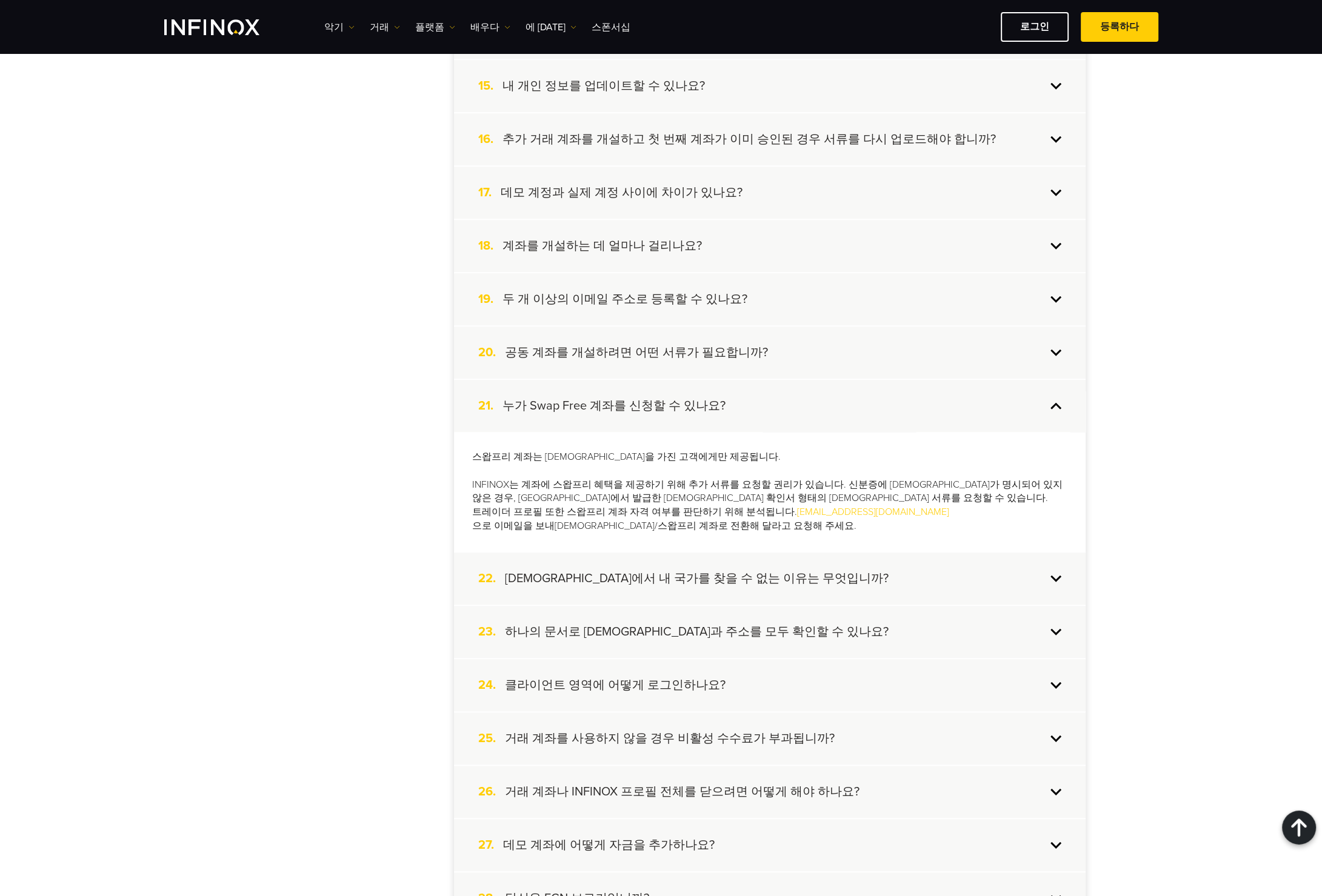
scroll to position [1151, 0]
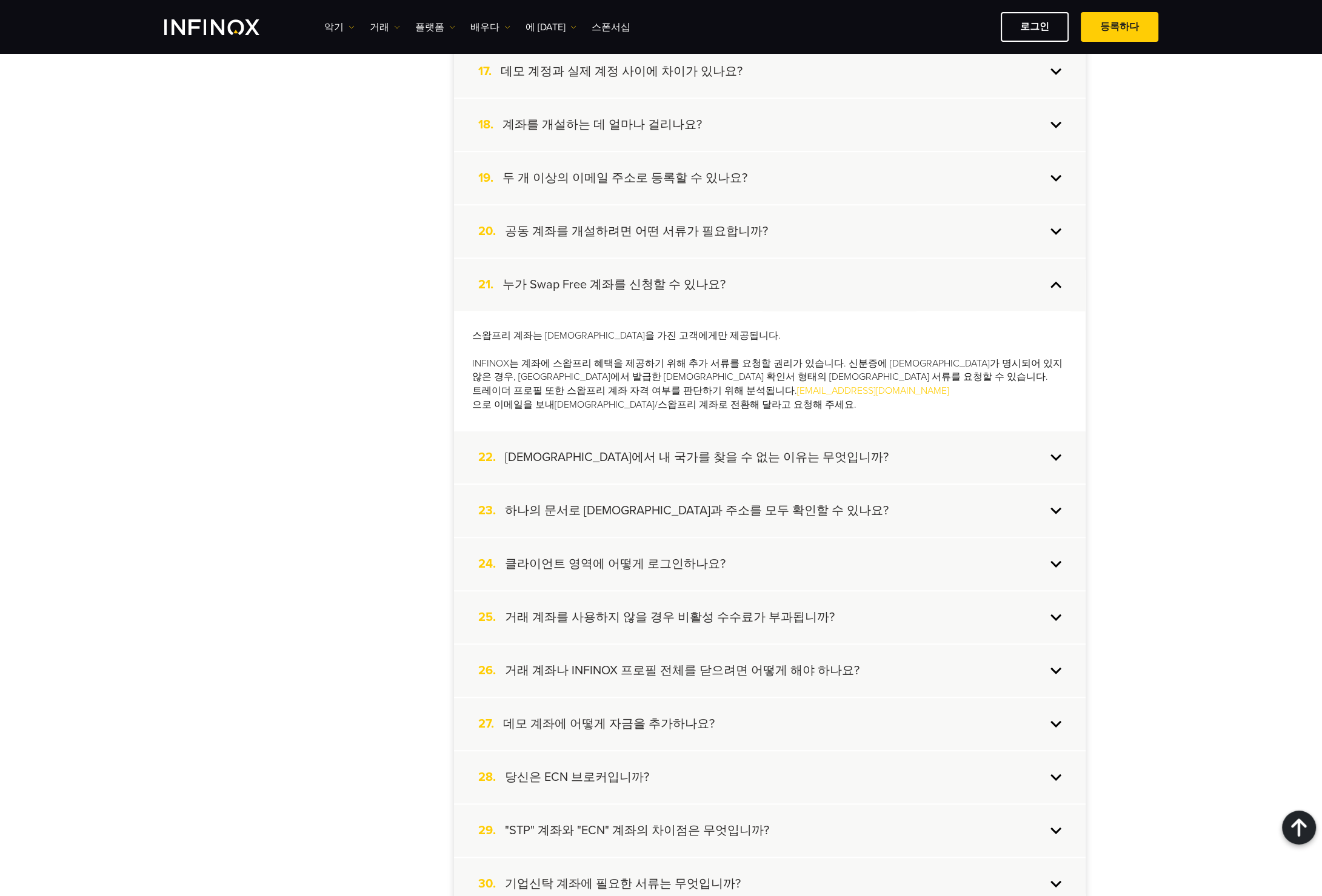
click at [1057, 614] on div "25. 거래 계좌를 사용하지 않을 경우 비활성 수수료가 부과됩니까?" at bounding box center [770, 617] width 632 height 52
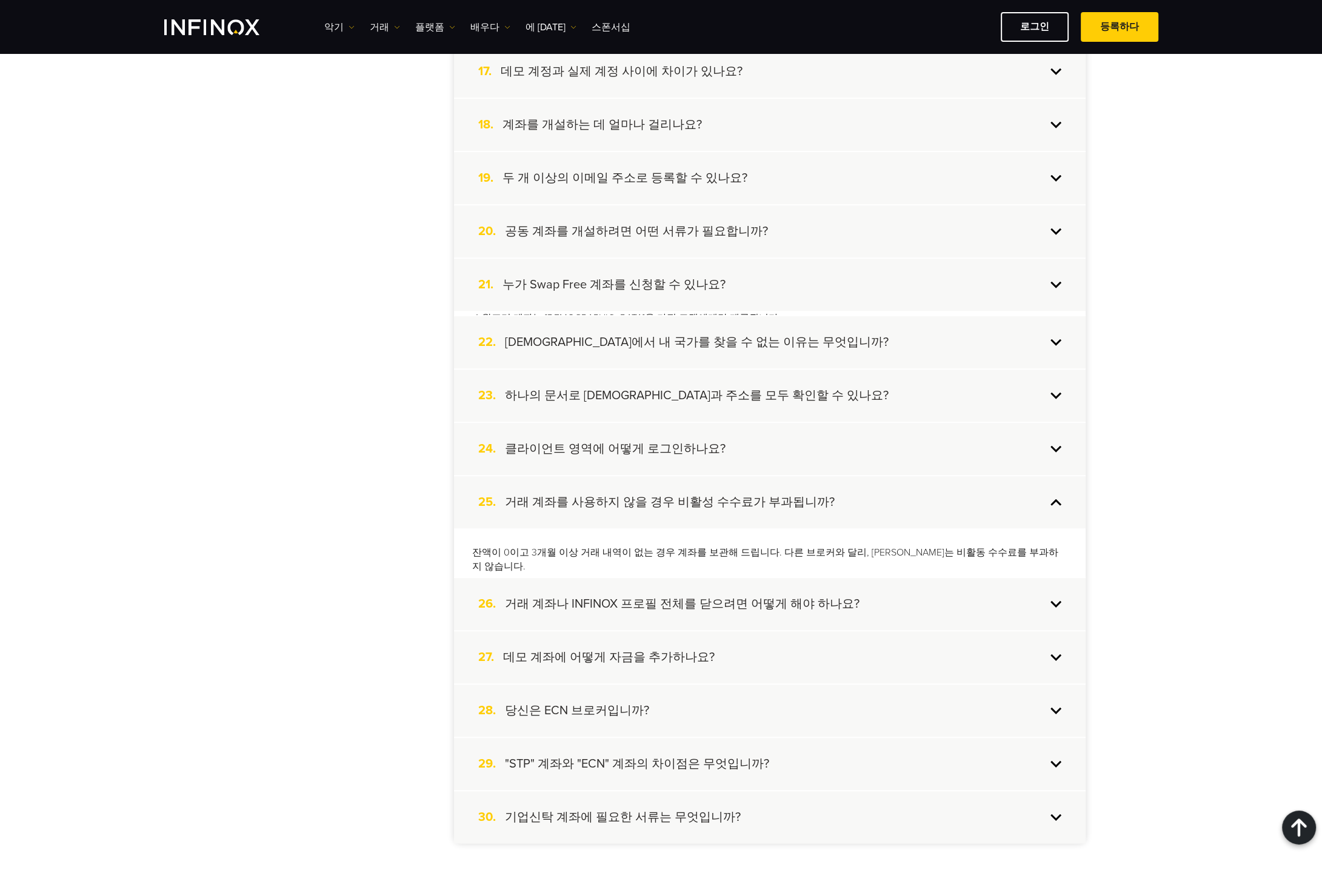
scroll to position [0, 0]
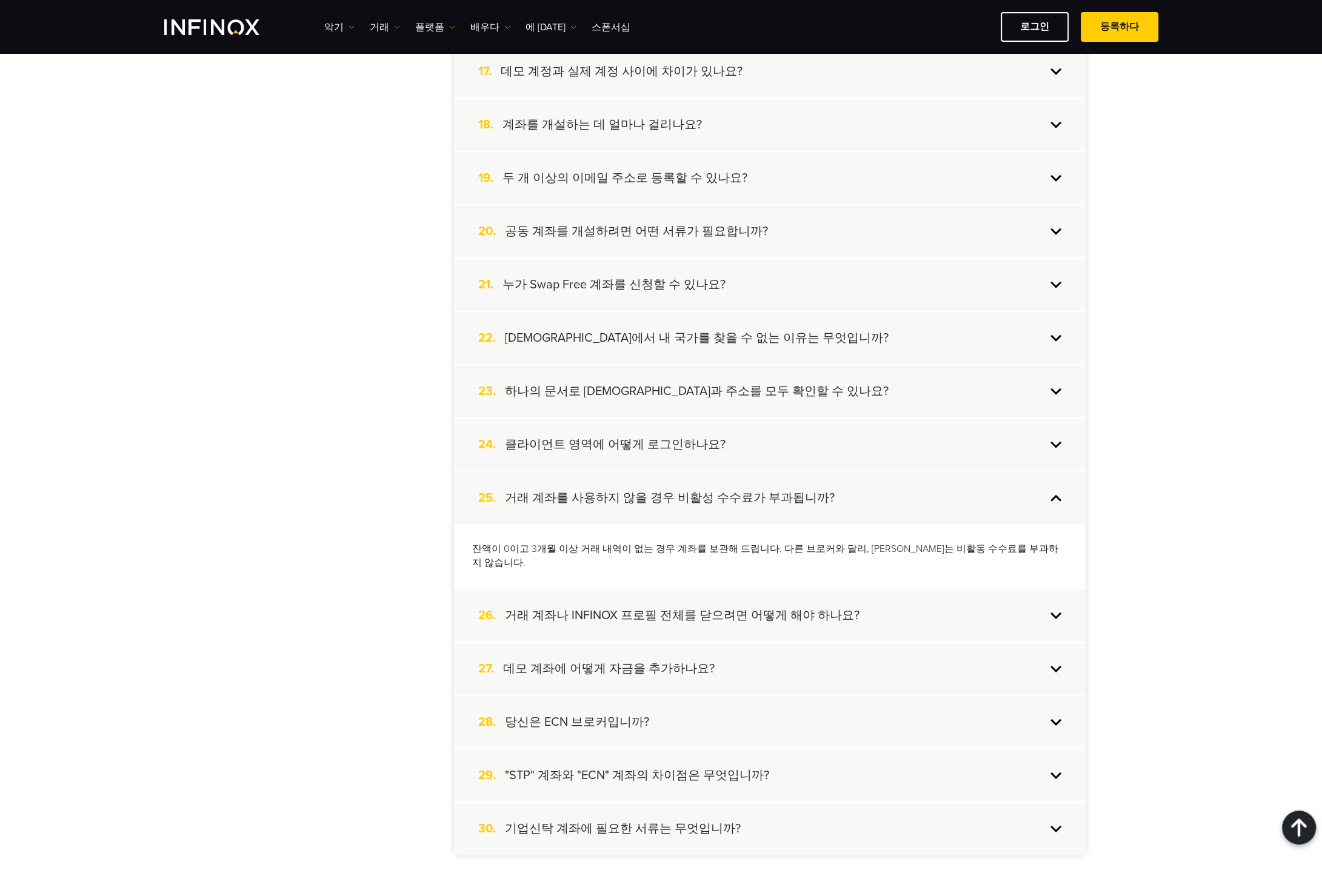
click at [1058, 707] on div "28. 당신은 ECN 브로커입니까?" at bounding box center [770, 722] width 632 height 52
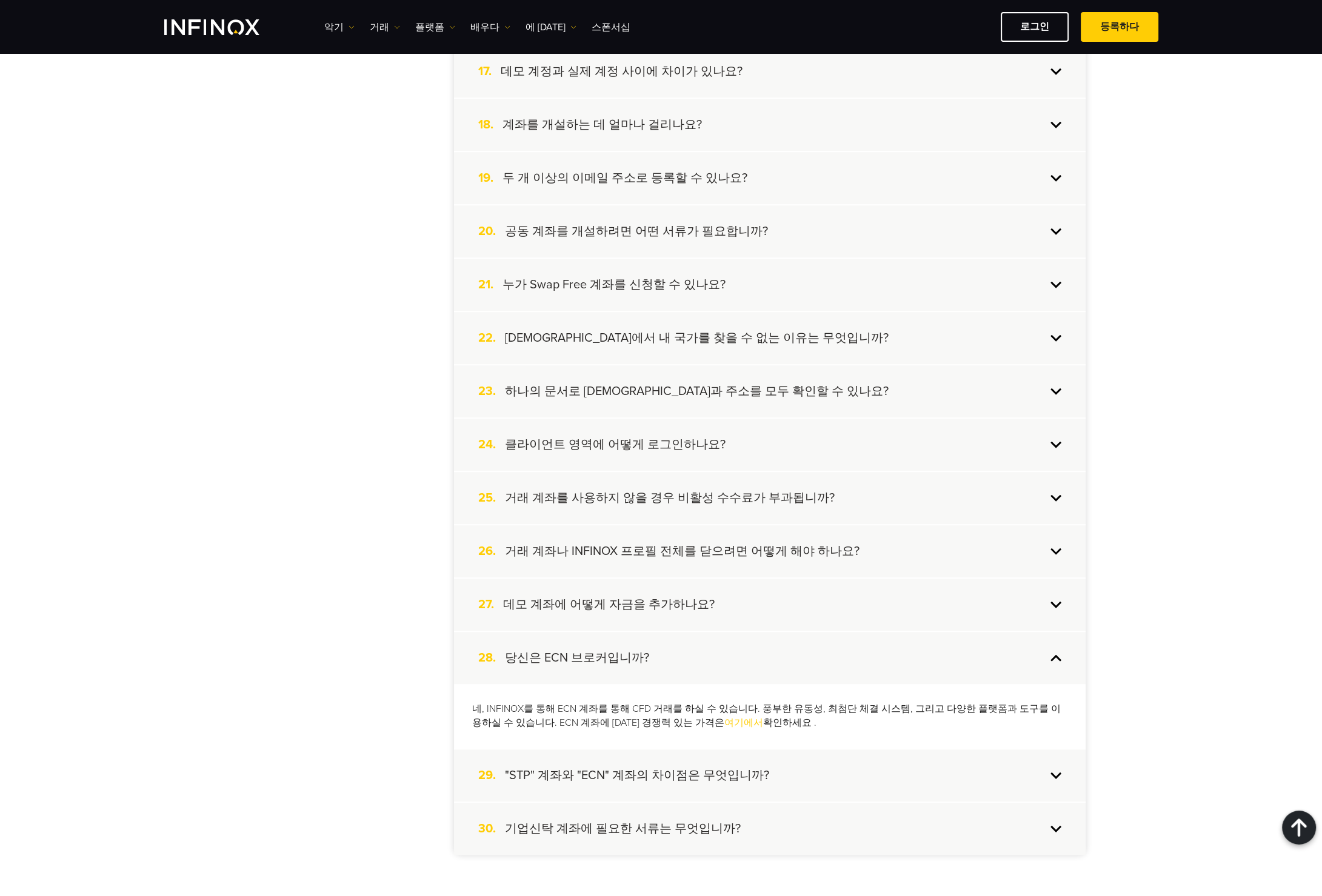
click at [725, 717] on font "여기에서" at bounding box center [744, 723] width 39 height 12
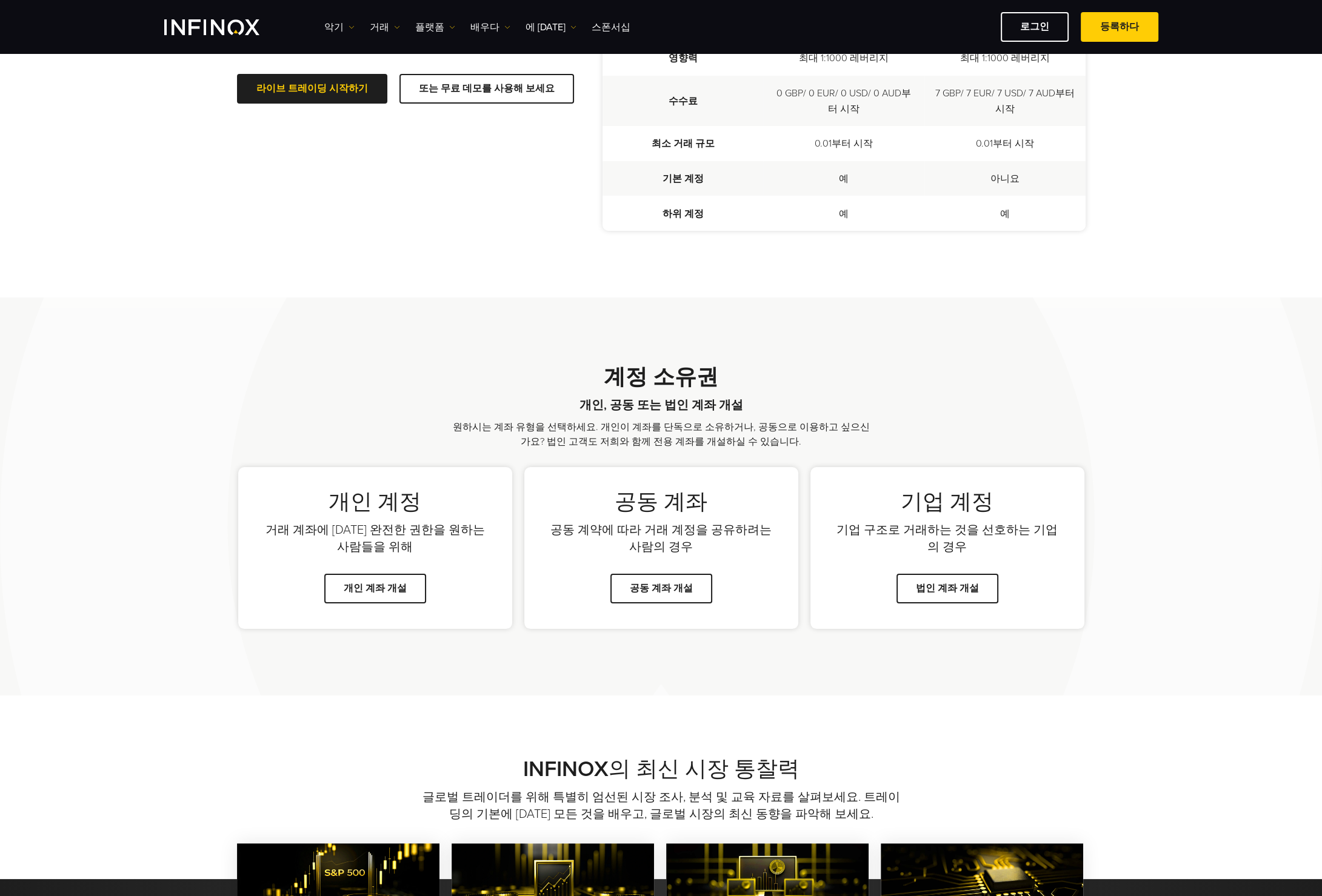
scroll to position [234, 0]
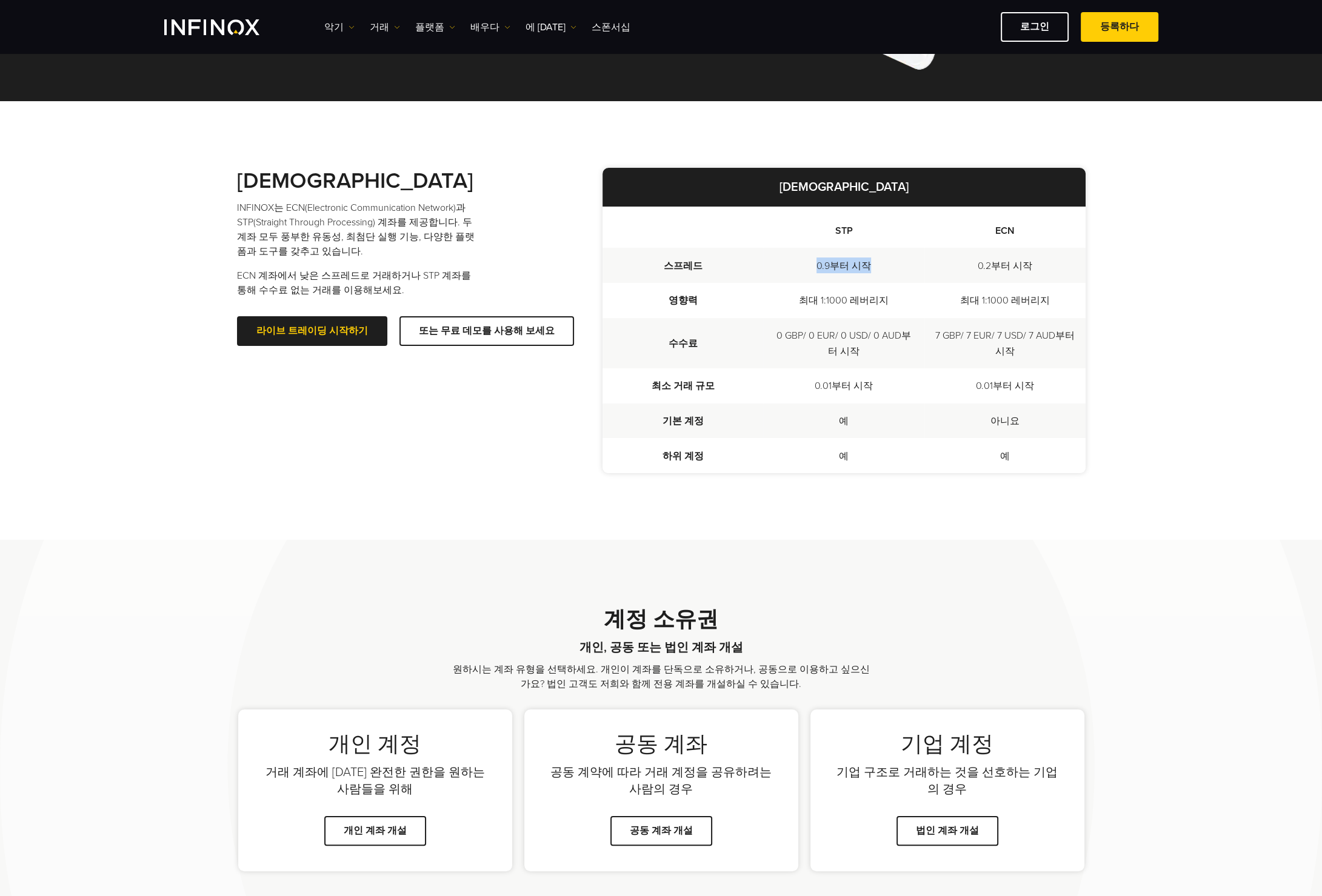
drag, startPoint x: 819, startPoint y: 268, endPoint x: 882, endPoint y: 265, distance: 63.1
click at [882, 265] on td "0.9부터 시작" at bounding box center [844, 265] width 161 height 35
drag, startPoint x: 982, startPoint y: 264, endPoint x: 1042, endPoint y: 272, distance: 60.5
click at [1042, 272] on td "0.2부터 시작" at bounding box center [1005, 265] width 161 height 35
